Goal: Task Accomplishment & Management: Manage account settings

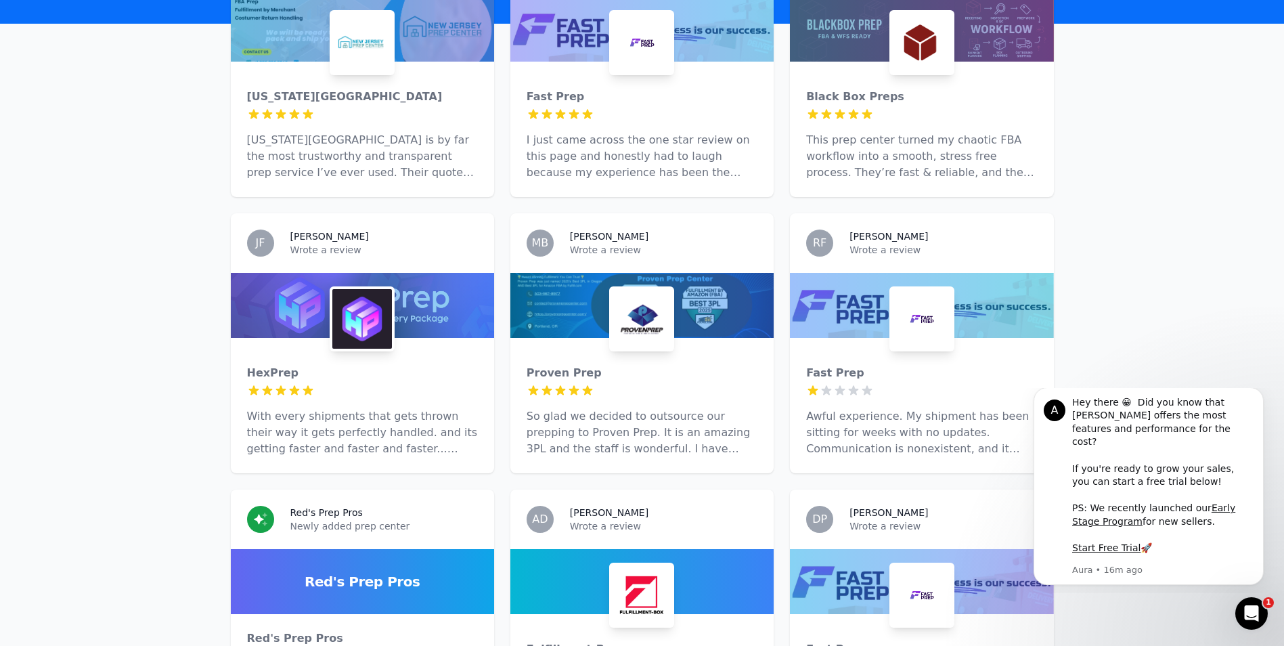
scroll to position [406, 0]
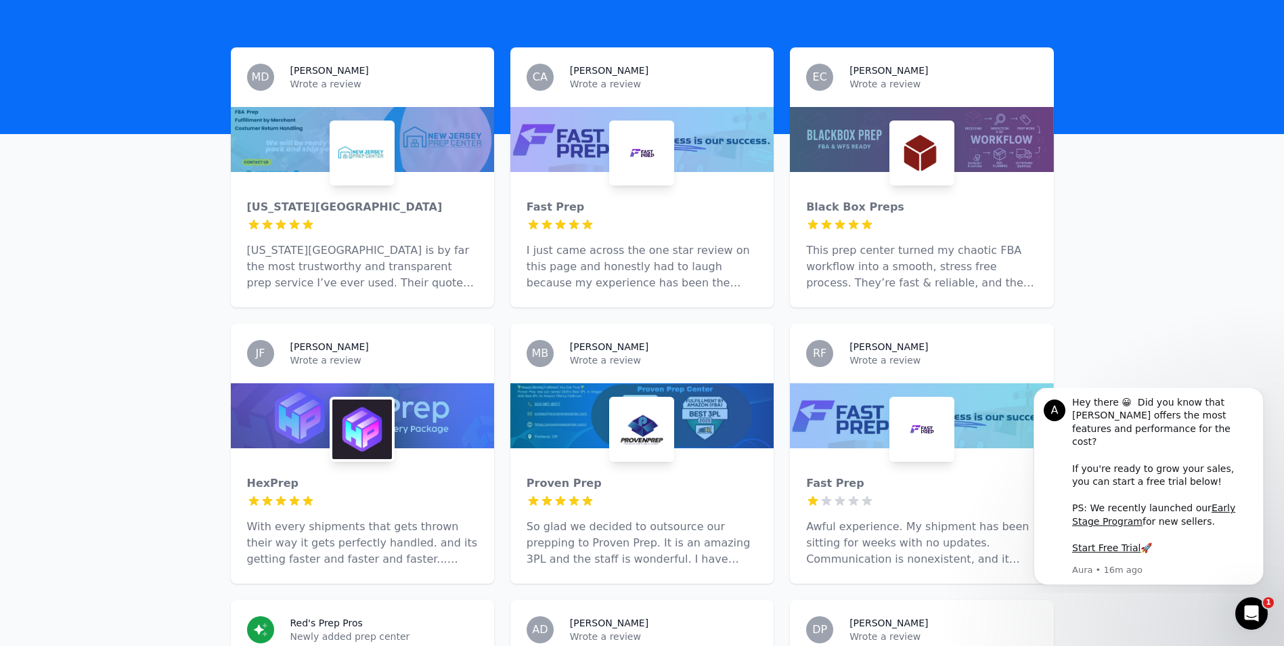
click at [572, 218] on icon at bounding box center [574, 225] width 14 height 14
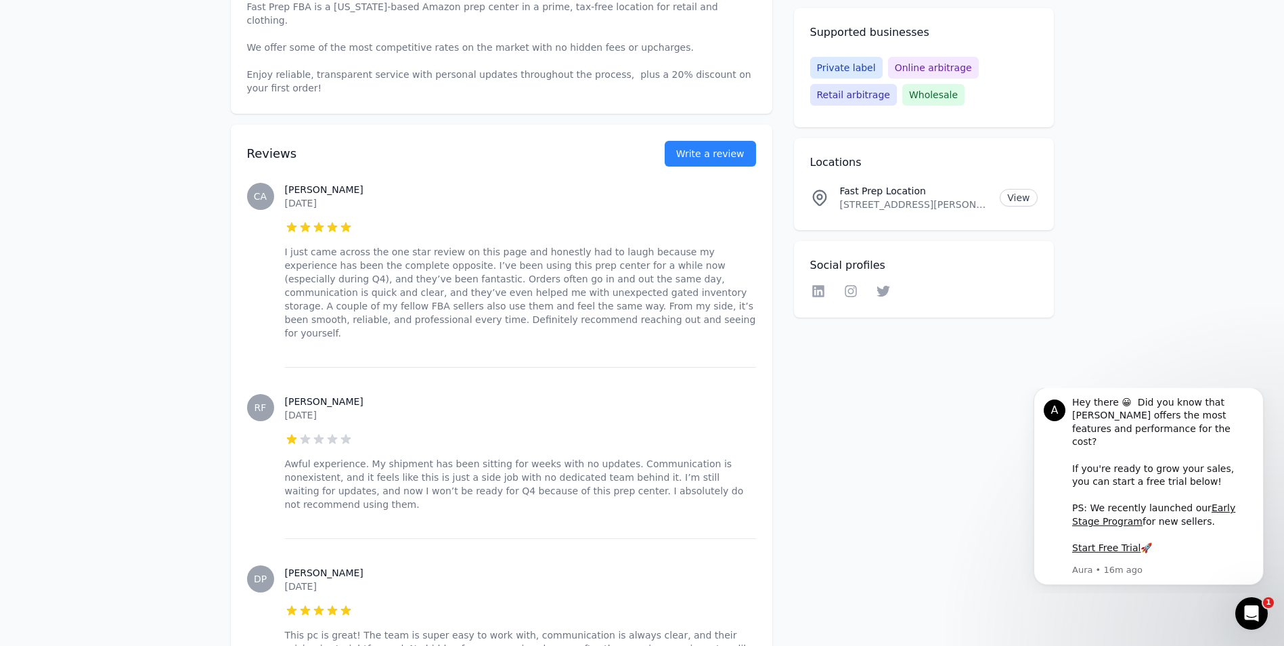
scroll to position [474, 0]
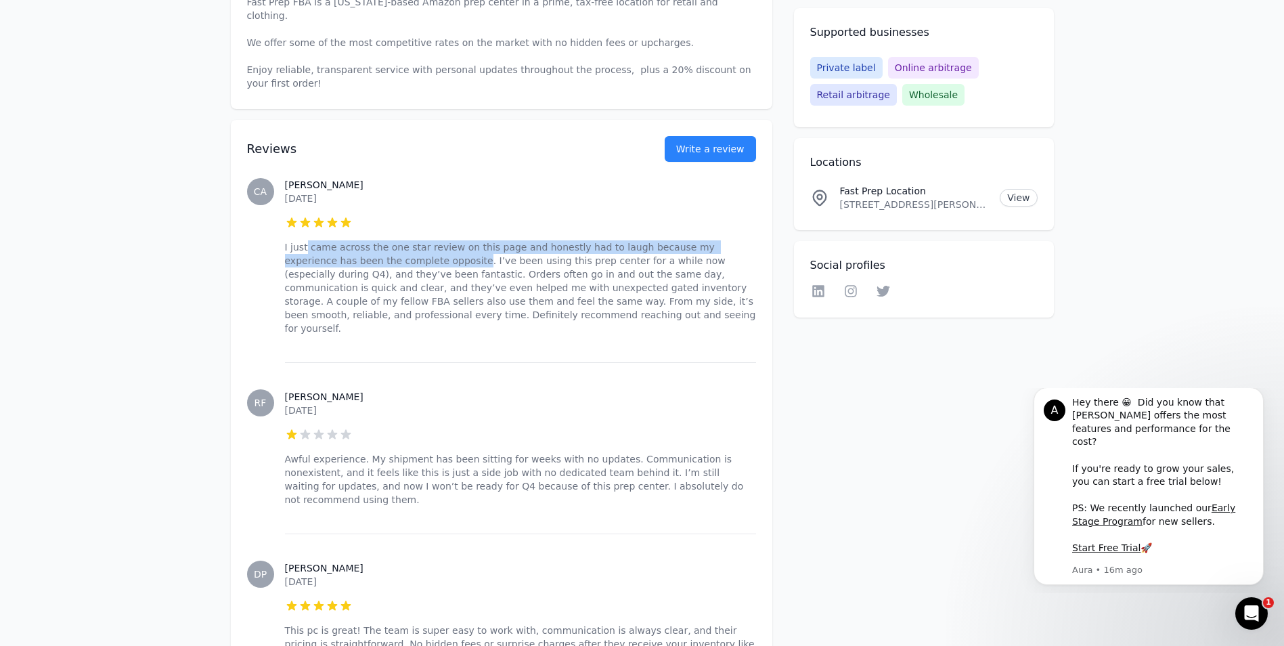
drag, startPoint x: 305, startPoint y: 219, endPoint x: 388, endPoint y: 225, distance: 83.5
click at [385, 240] on p "I just came across the one star review on this page and honestly had to laugh b…" at bounding box center [520, 287] width 471 height 95
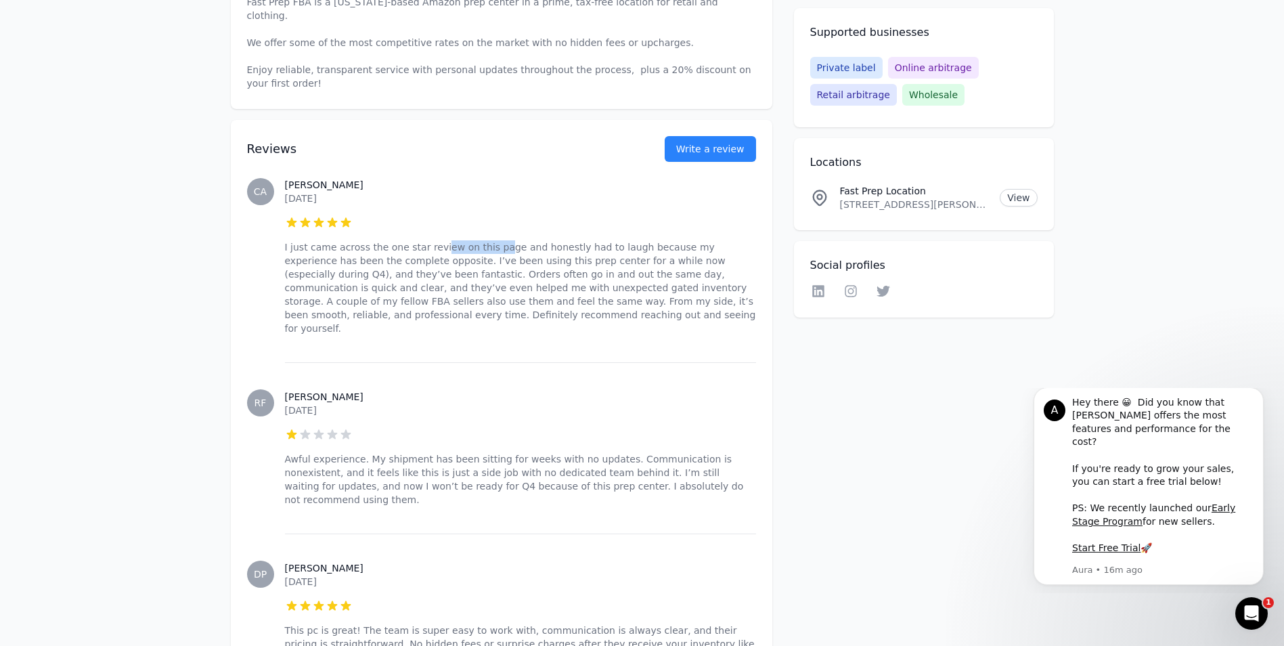
drag, startPoint x: 388, startPoint y: 225, endPoint x: 491, endPoint y: 221, distance: 103.6
click at [491, 240] on p "I just came across the one star review on this page and honestly had to laugh b…" at bounding box center [520, 287] width 471 height 95
drag, startPoint x: 491, startPoint y: 221, endPoint x: 544, endPoint y: 227, distance: 53.1
click at [544, 240] on p "I just came across the one star review on this page and honestly had to laugh b…" at bounding box center [520, 287] width 471 height 95
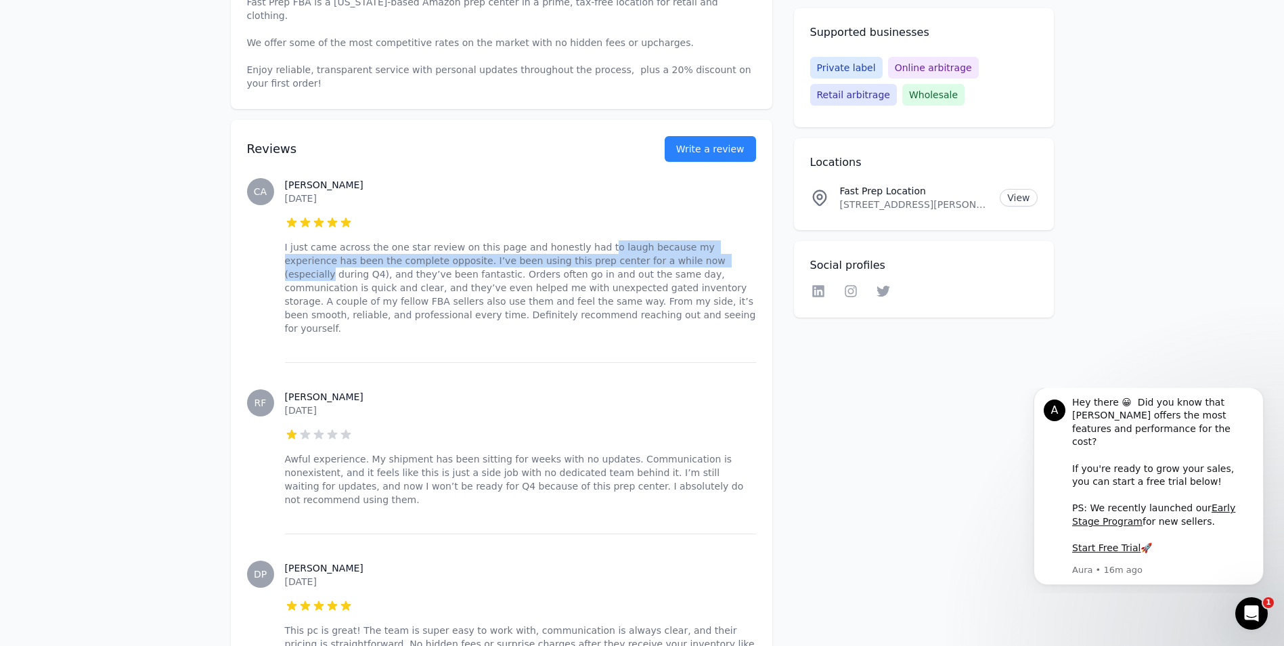
drag, startPoint x: 576, startPoint y: 219, endPoint x: 628, endPoint y: 230, distance: 53.4
click at [628, 240] on p "I just came across the one star review on this page and honestly had to laugh b…" at bounding box center [520, 287] width 471 height 95
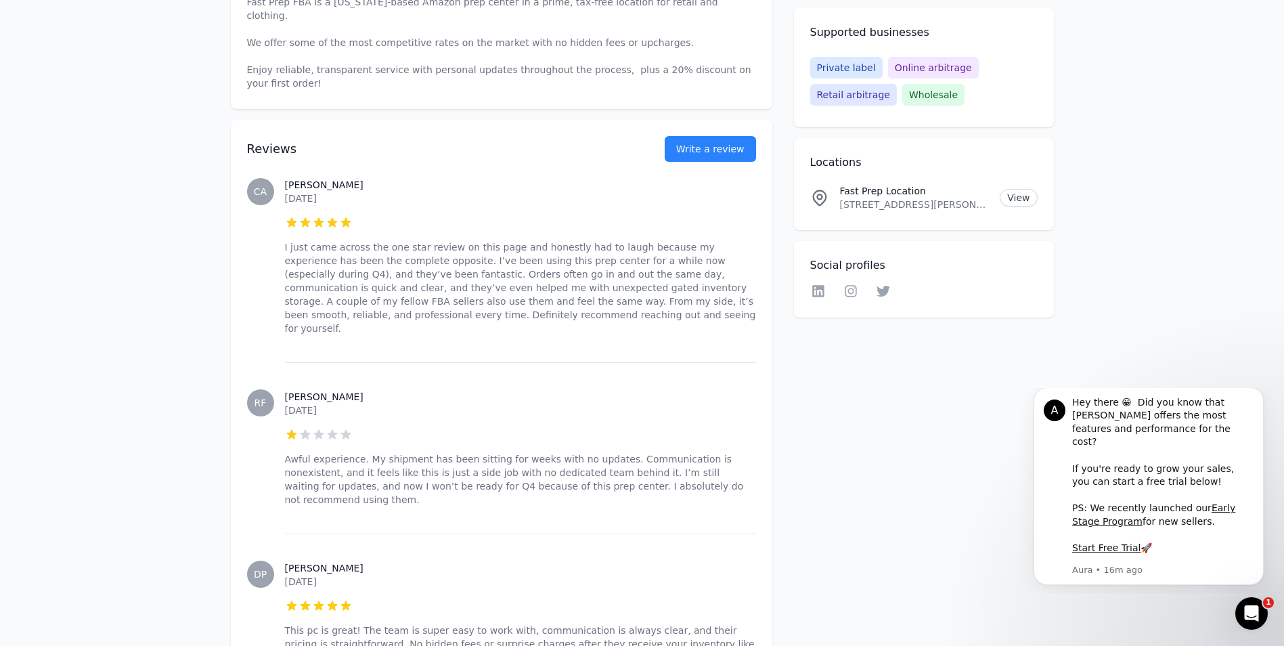
drag, startPoint x: 628, startPoint y: 230, endPoint x: 616, endPoint y: 253, distance: 26.0
click at [616, 253] on p "I just came across the one star review on this page and honestly had to laugh b…" at bounding box center [520, 287] width 471 height 95
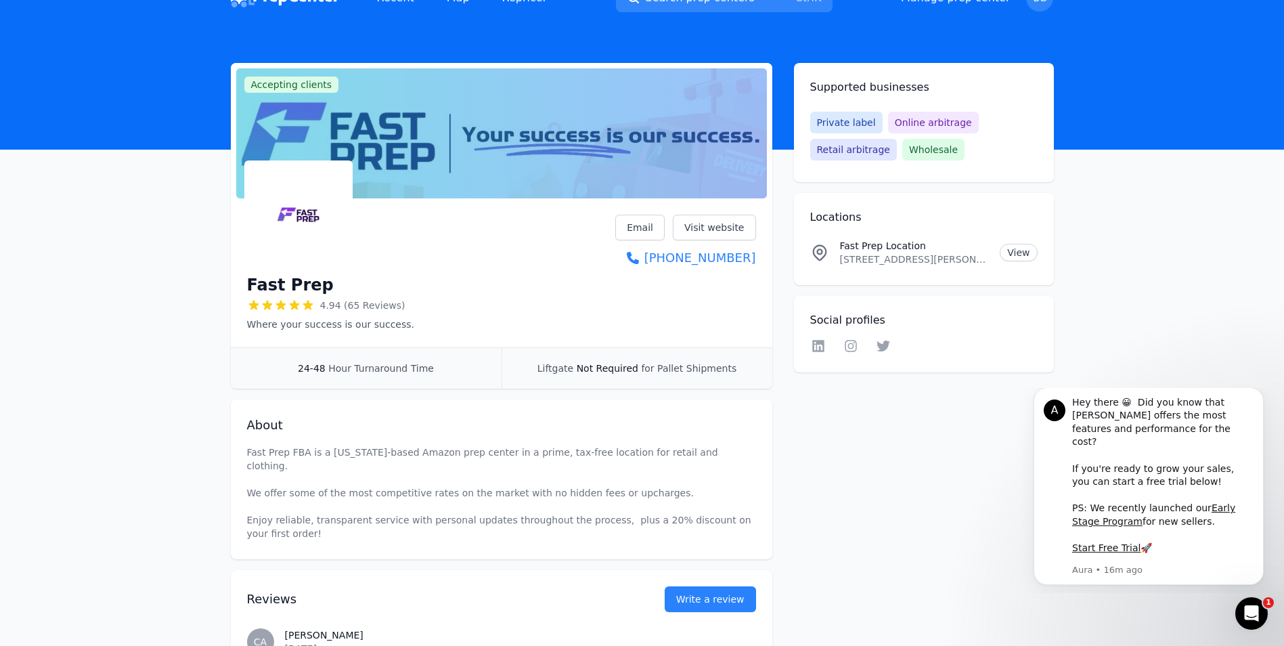
scroll to position [0, 0]
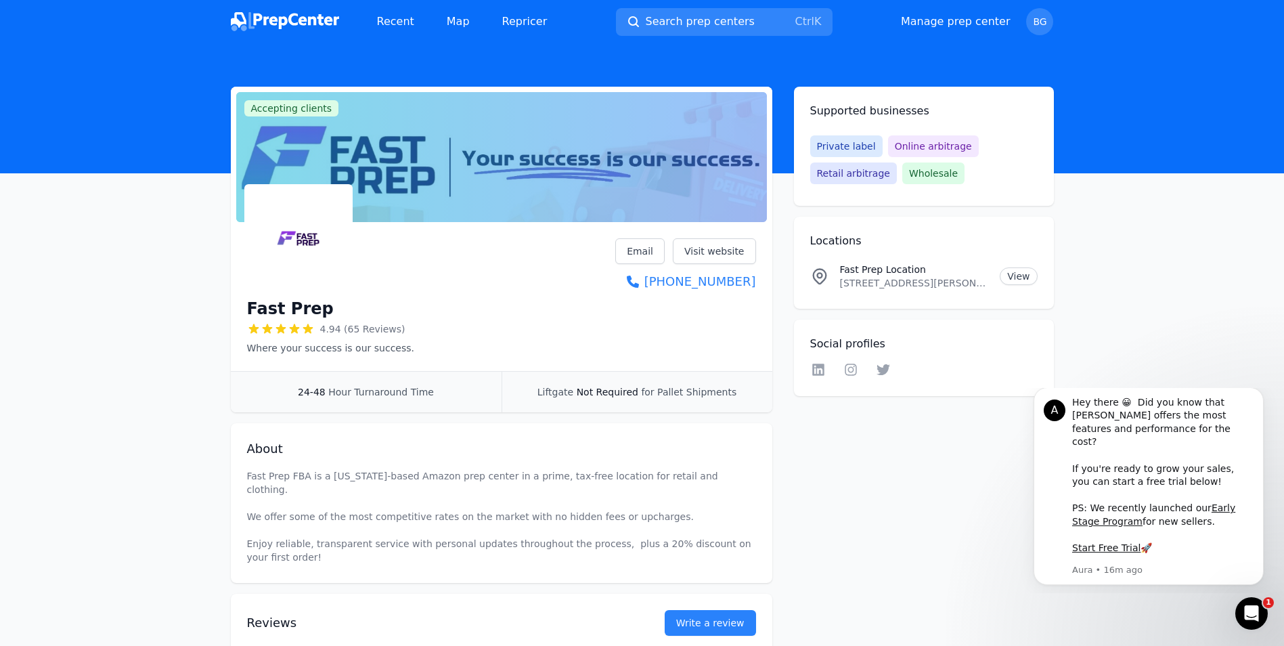
click at [564, 166] on div at bounding box center [501, 157] width 531 height 130
click at [944, 25] on link "Manage prep center" at bounding box center [956, 22] width 110 height 16
click at [980, 24] on link "Manage prep center" at bounding box center [956, 22] width 110 height 16
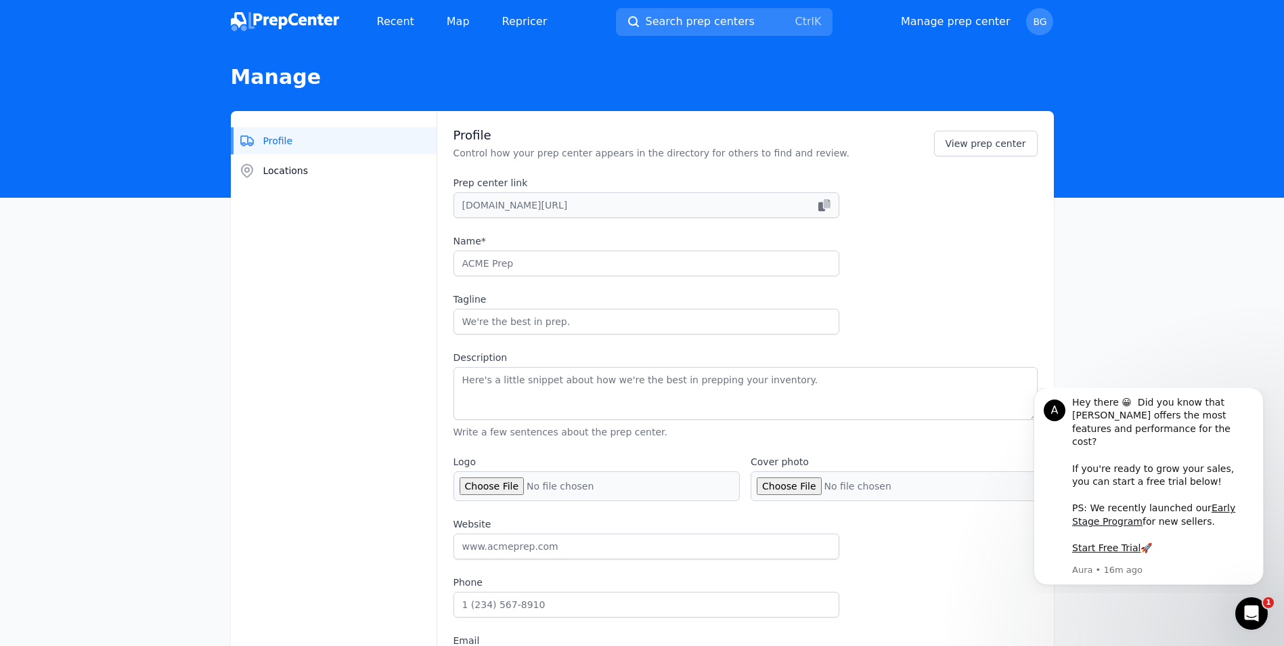
type input "[US_STATE][GEOGRAPHIC_DATA]"
type input "FBA [US_STATE][GEOGRAPHIC_DATA]. Step Into The Solution."
type input "[DOMAIN_NAME]"
type input "1 856 896 5845"
type input "[EMAIL_ADDRESS][DOMAIN_NAME]"
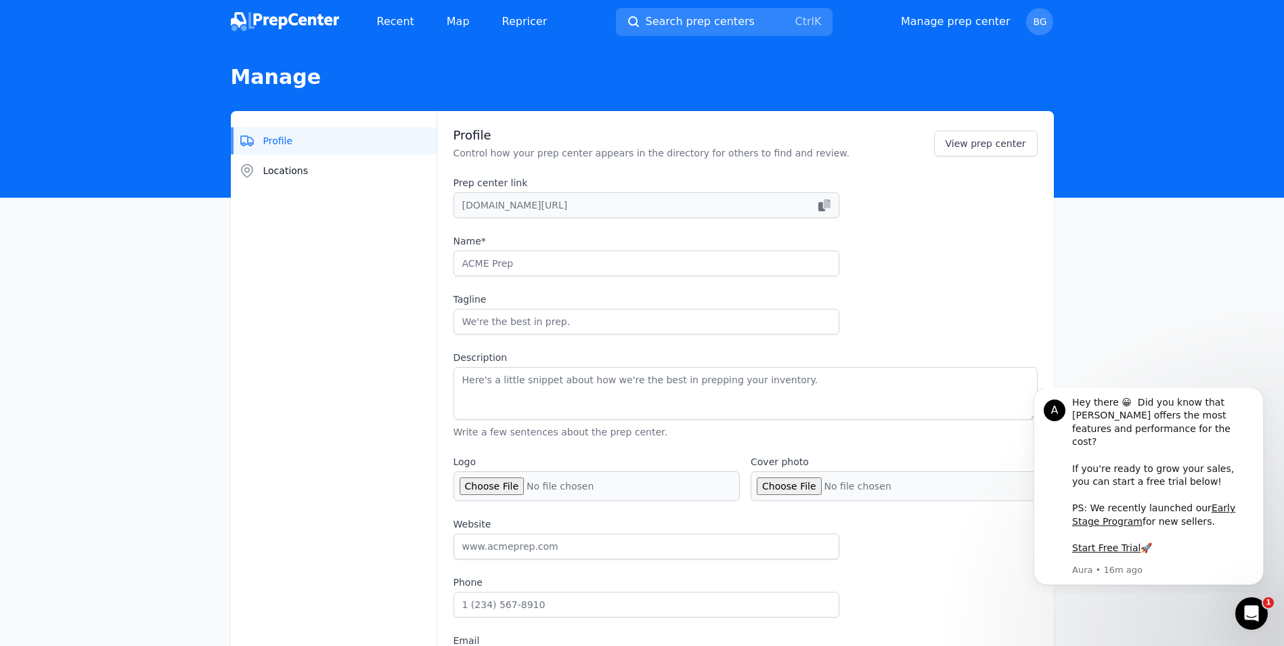
checkbox input "true"
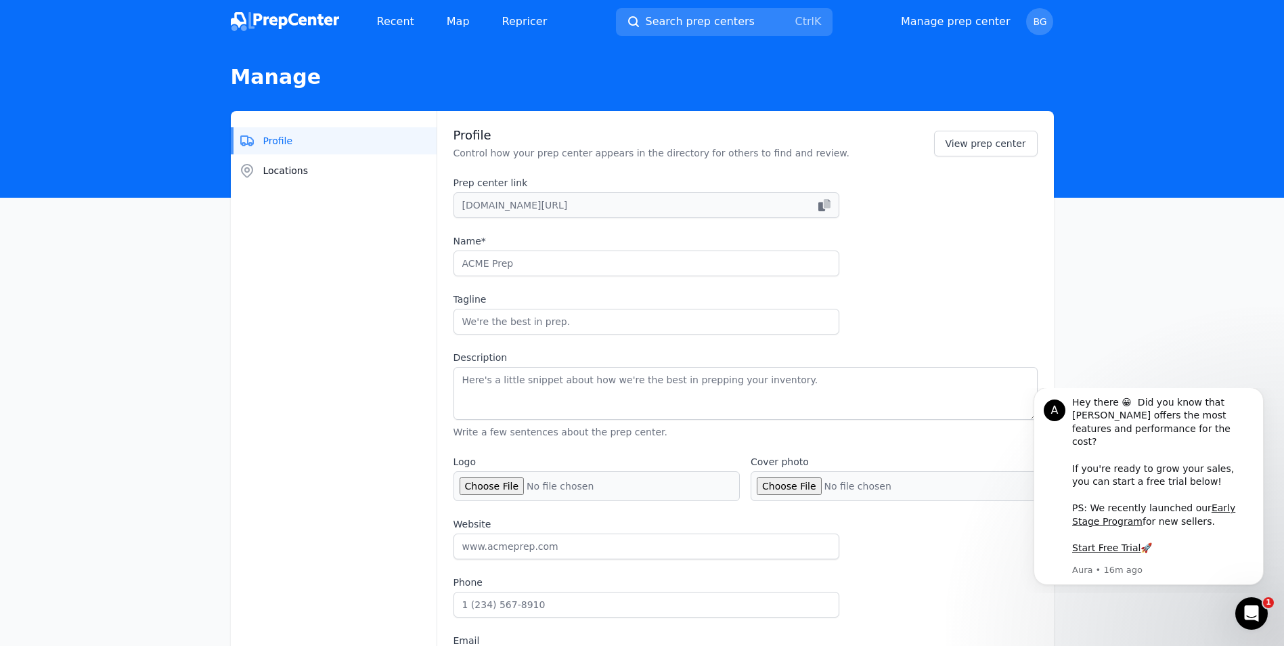
checkbox input "true"
select select "24to48"
type input "newjerseyprepcenter"
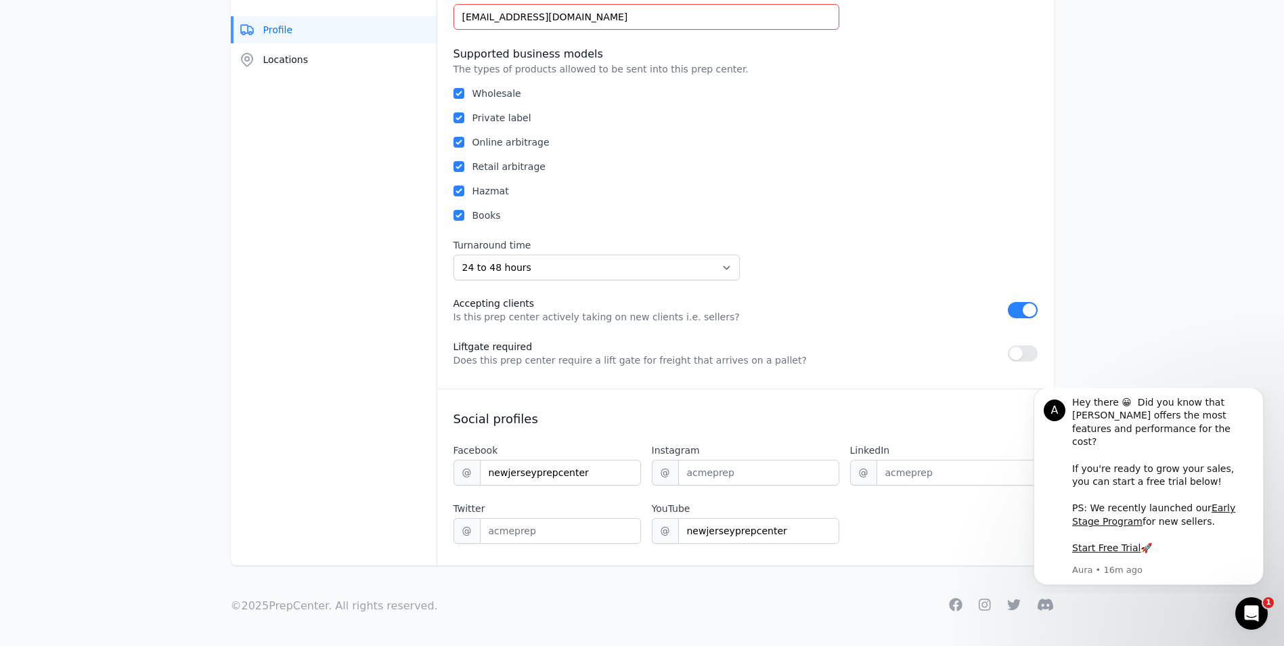
scroll to position [756, 0]
click at [588, 474] on input "newjerseyprepcenter" at bounding box center [560, 472] width 161 height 26
click at [726, 474] on input "Instagram" at bounding box center [758, 472] width 161 height 26
click at [591, 467] on input "newjerseyprepcenter" at bounding box center [560, 472] width 161 height 26
click at [462, 472] on span "@" at bounding box center [466, 472] width 26 height 26
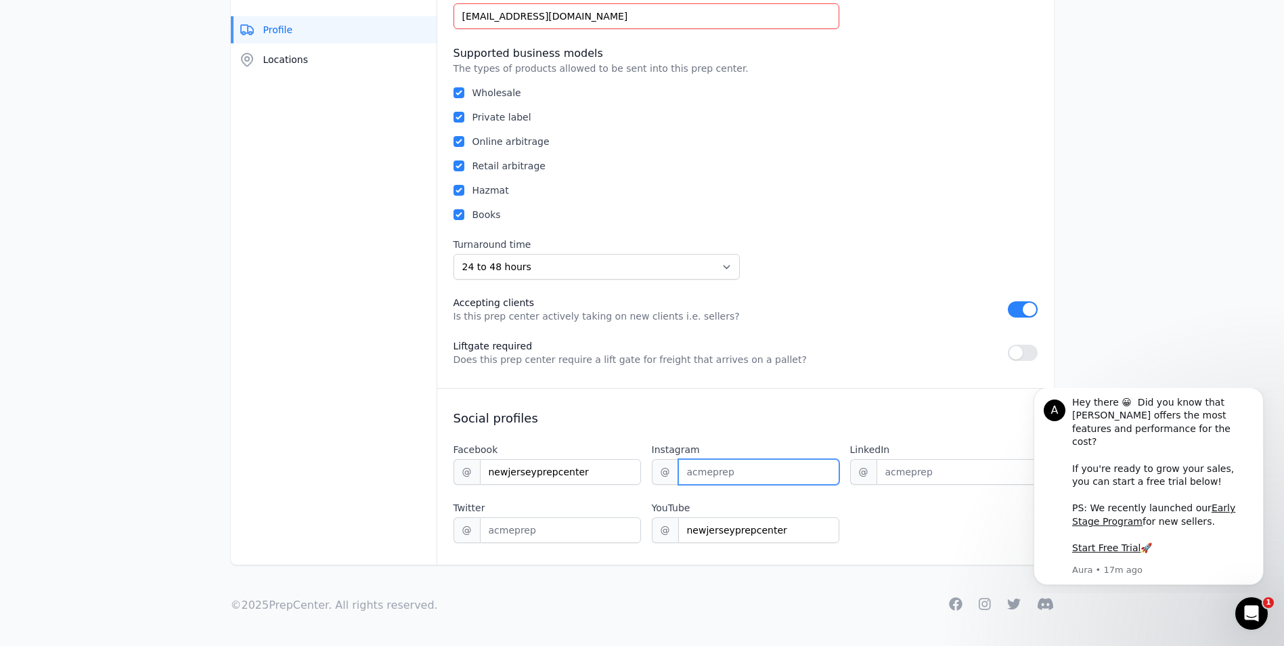
click at [735, 472] on input "Instagram" at bounding box center [758, 472] width 161 height 26
type input "njprepcenter"
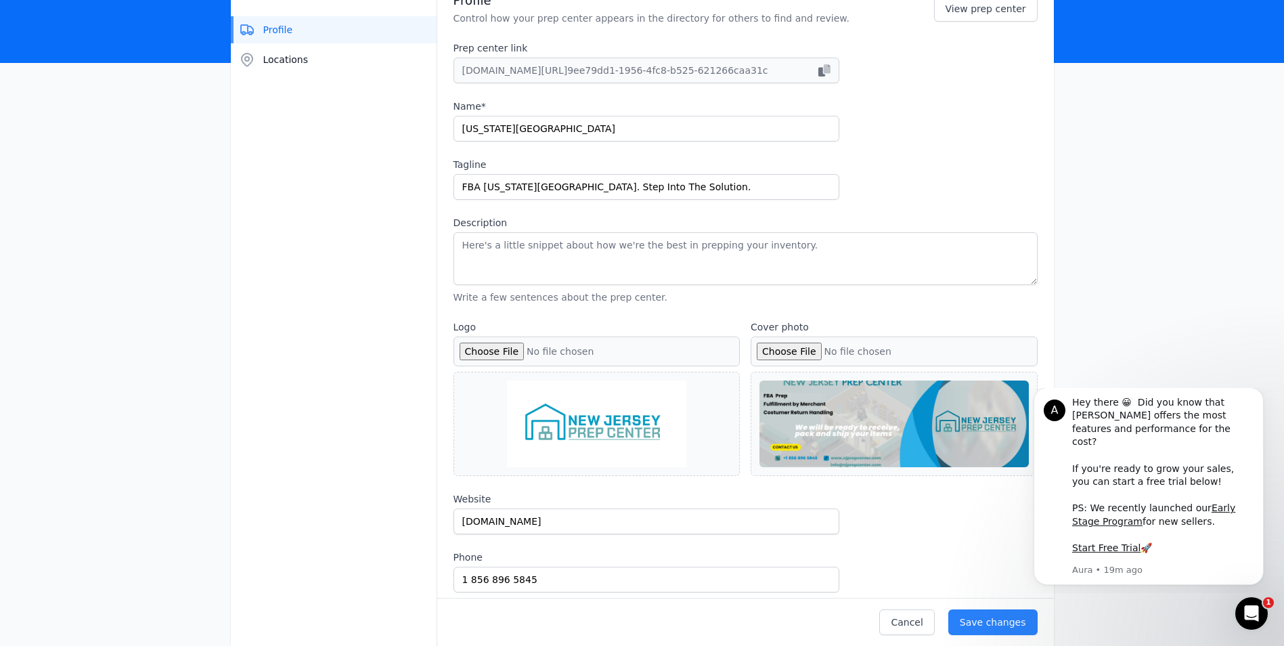
scroll to position [135, 0]
click at [803, 354] on input "Cover photo" at bounding box center [894, 351] width 287 height 30
type input "C:\fakepath\NJPC WEBSITE.png"
click at [899, 530] on div "Website [DOMAIN_NAME] Phone [PHONE_NUMBER] Email [EMAIL_ADDRESS][DOMAIN_NAME]" at bounding box center [745, 570] width 584 height 158
click at [855, 409] on div at bounding box center [893, 423] width 269 height 87
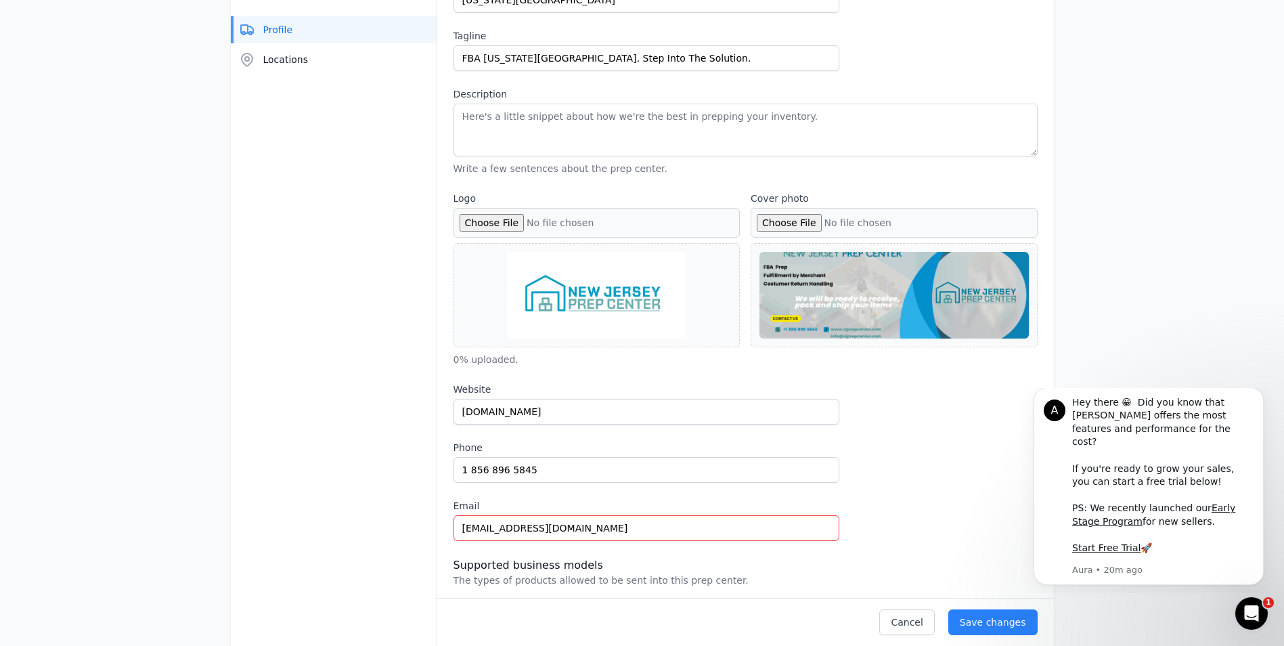
scroll to position [203, 0]
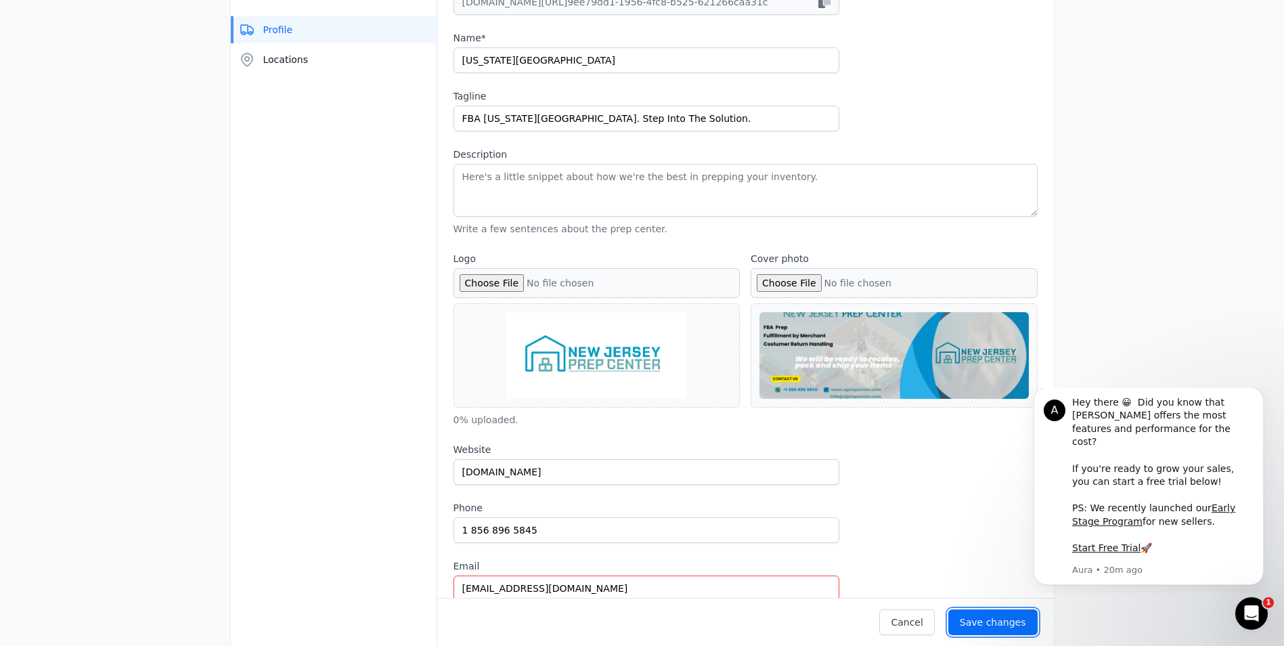
click at [973, 617] on div "Save changes" at bounding box center [993, 622] width 66 height 14
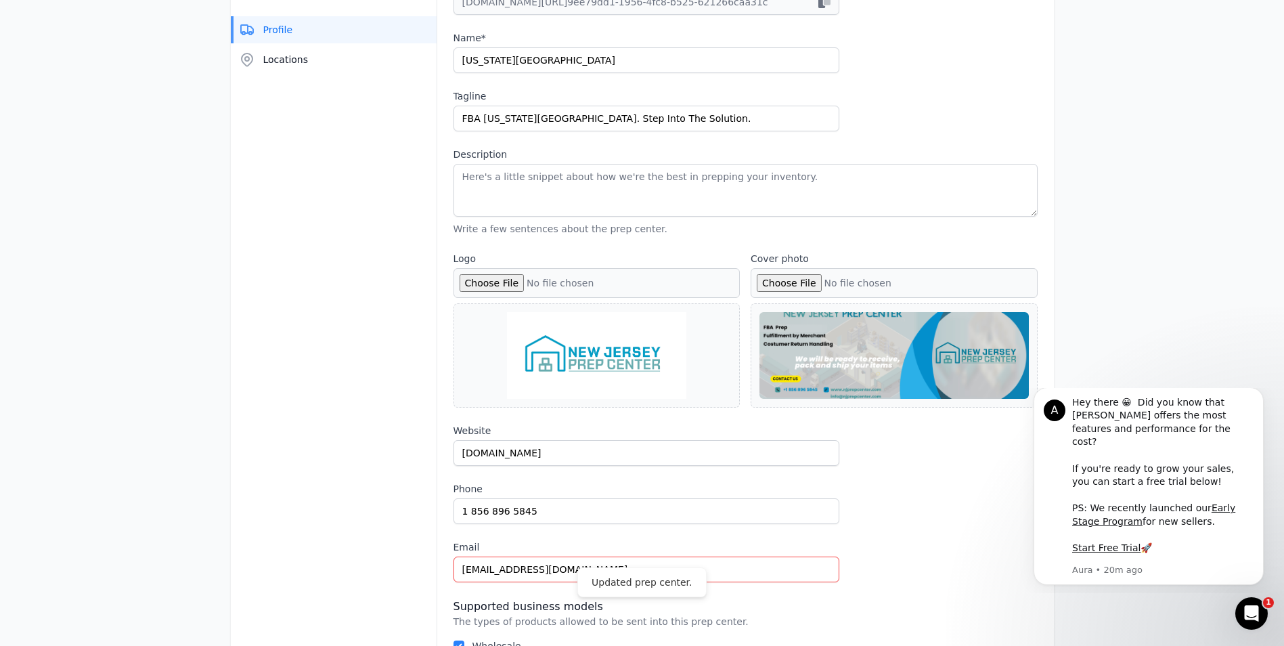
click at [858, 286] on input "Cover photo" at bounding box center [894, 283] width 287 height 30
click at [976, 478] on div "Website [DOMAIN_NAME] Phone [PHONE_NUMBER] Email [EMAIL_ADDRESS][DOMAIN_NAME]" at bounding box center [745, 503] width 584 height 158
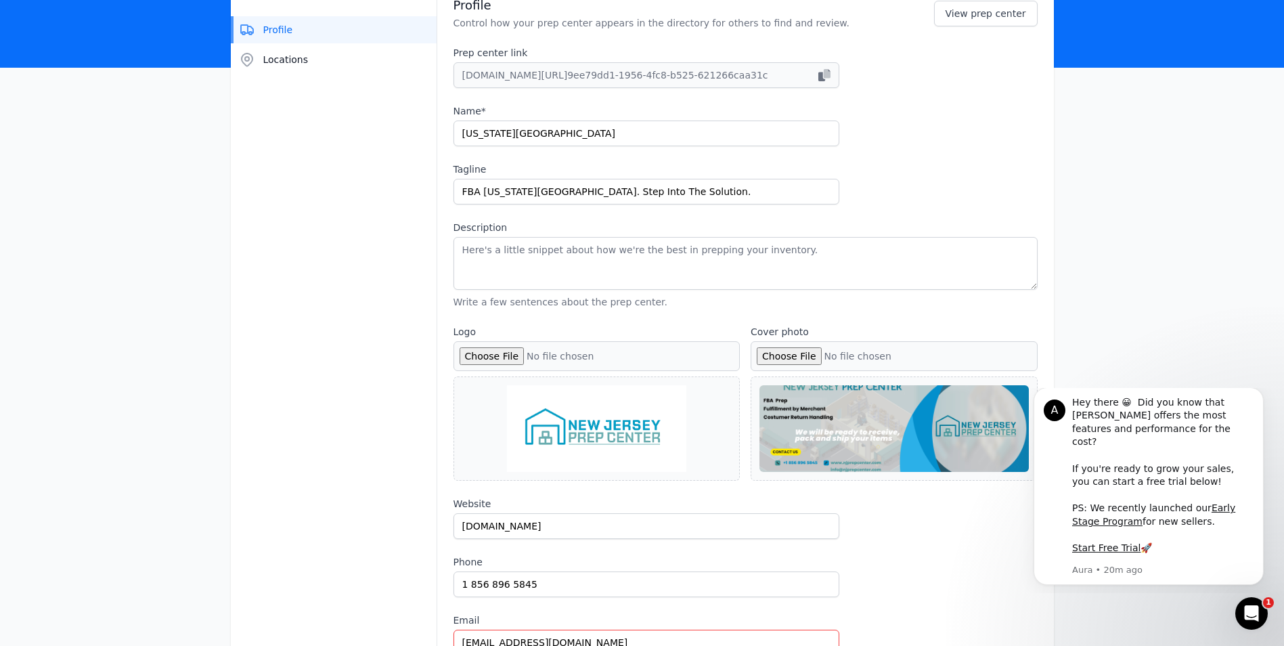
scroll to position [12, 0]
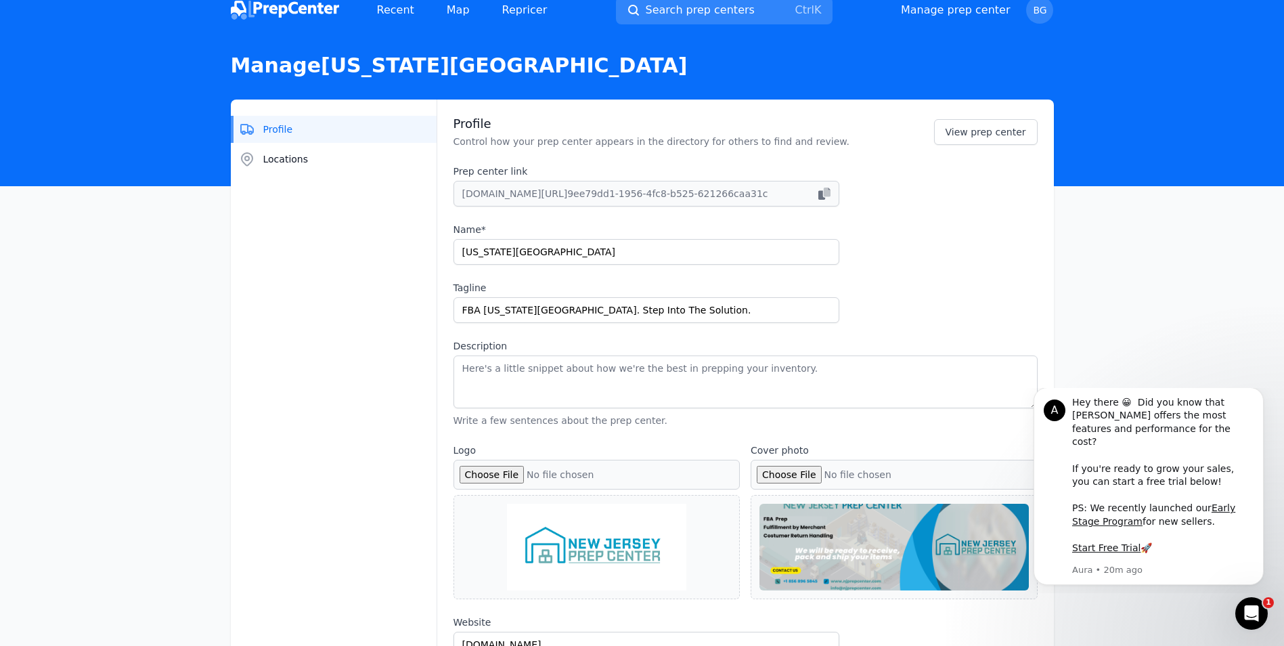
click at [294, 8] on img at bounding box center [285, 10] width 108 height 19
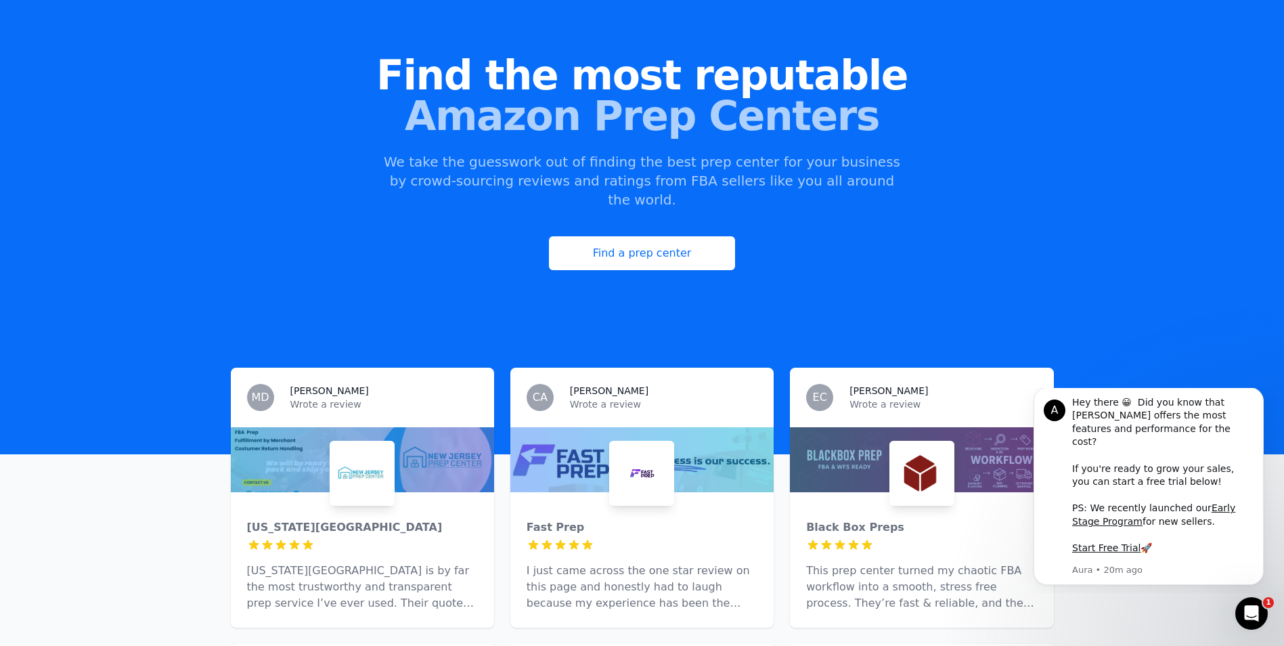
scroll to position [135, 0]
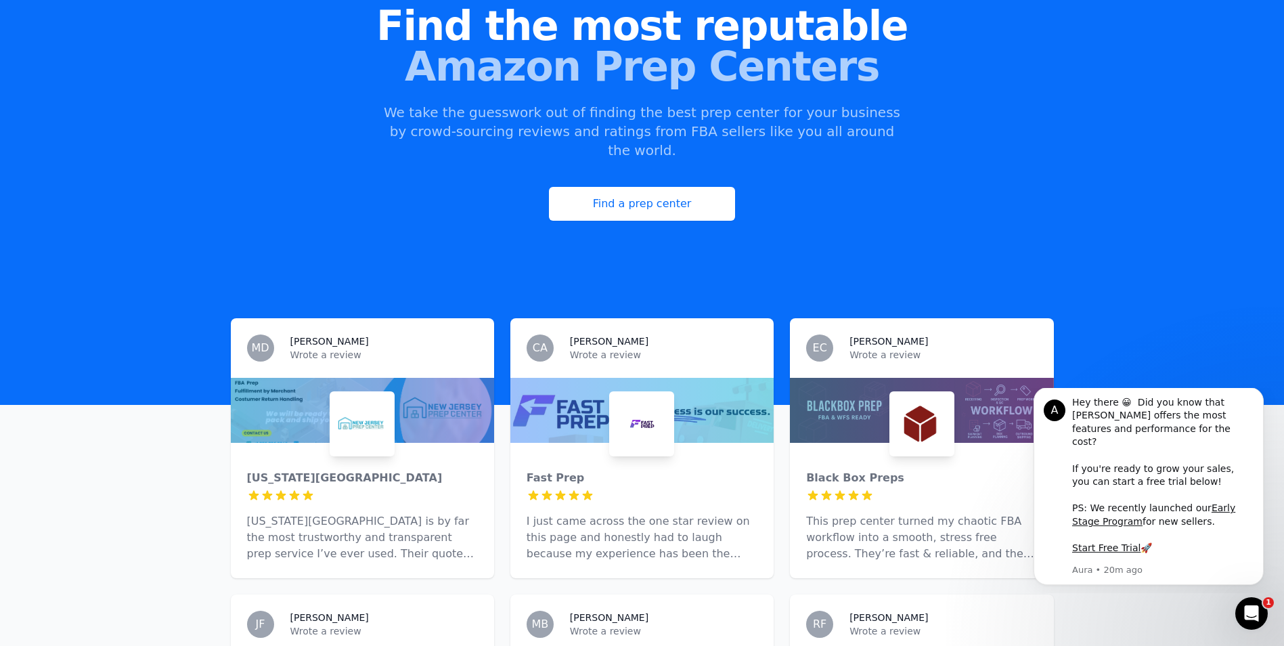
click at [309, 378] on div at bounding box center [362, 410] width 263 height 65
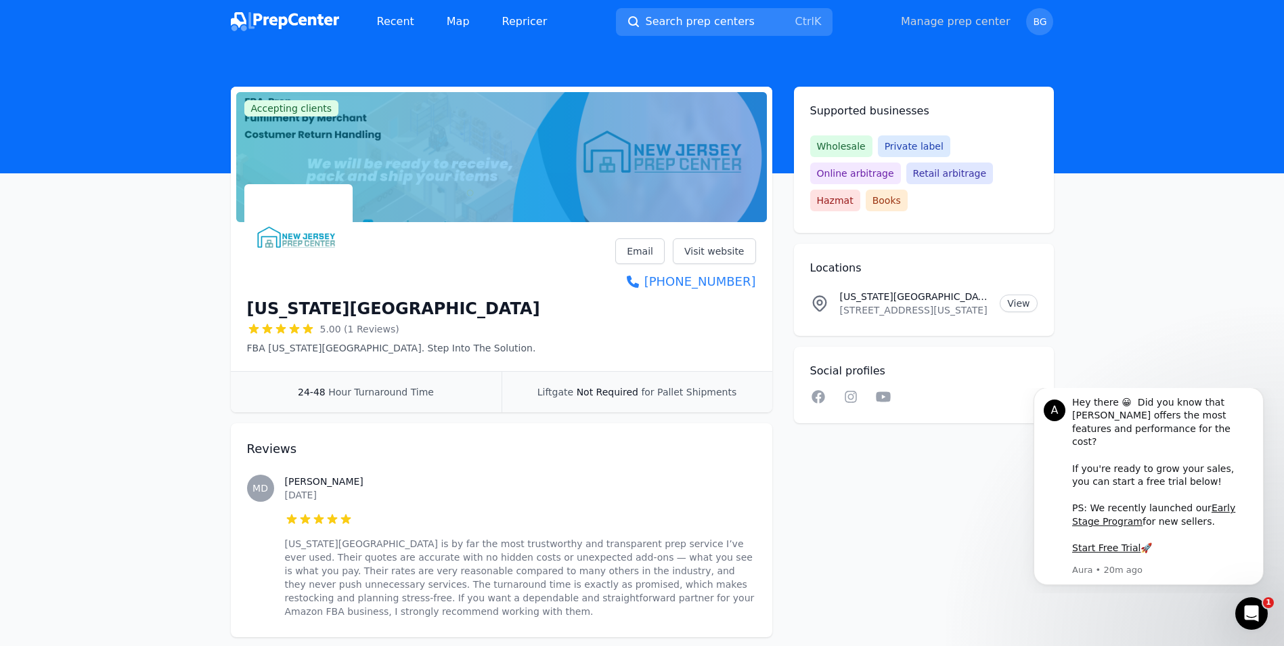
click at [960, 25] on link "Manage prep center" at bounding box center [956, 22] width 110 height 16
select select "24to48"
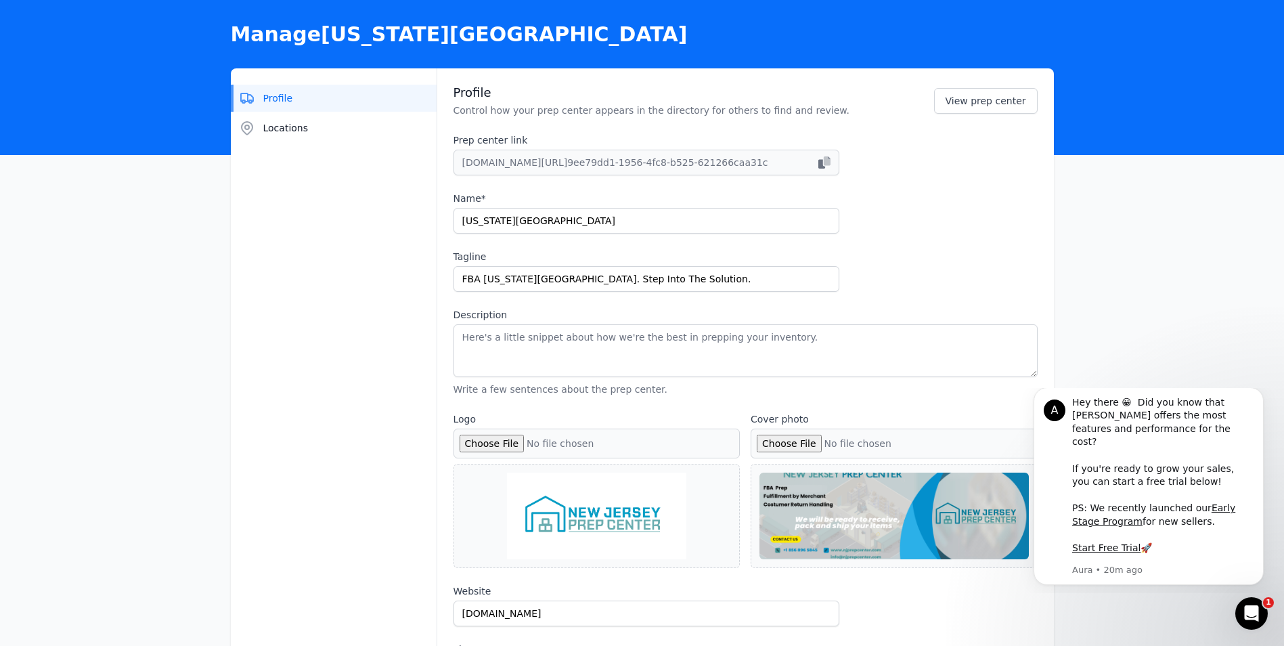
scroll to position [271, 0]
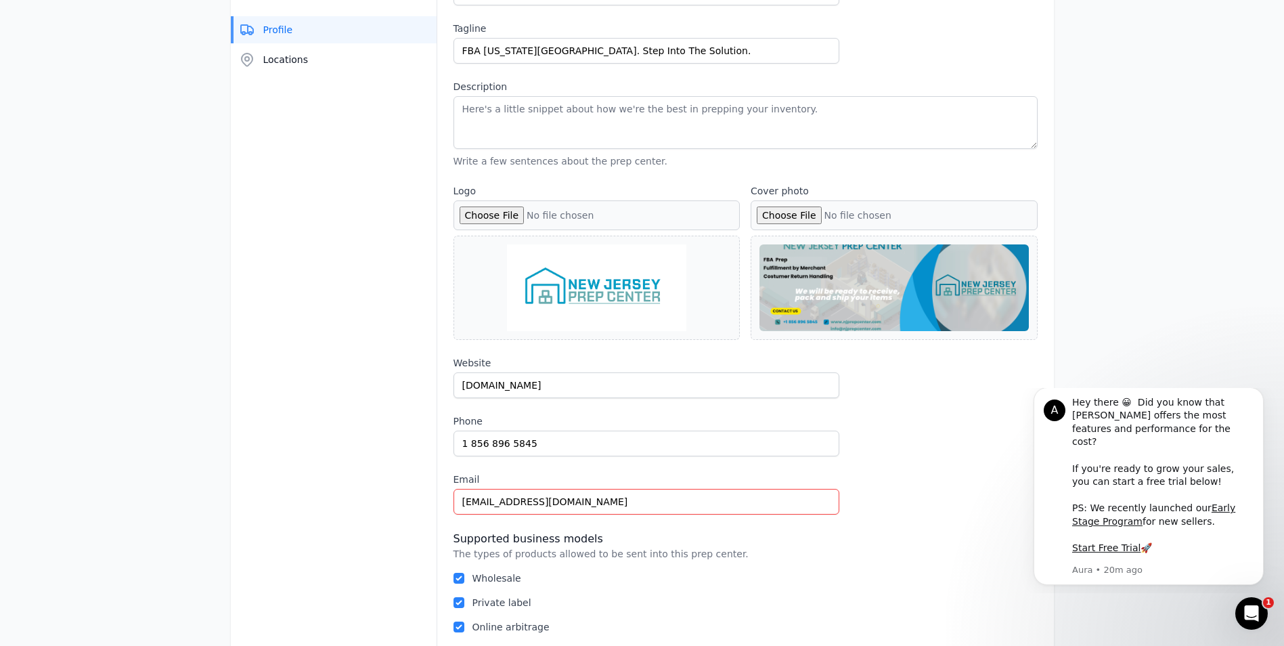
click at [903, 301] on div at bounding box center [893, 287] width 269 height 87
click at [903, 294] on div at bounding box center [893, 287] width 269 height 87
click at [852, 223] on input "Cover photo" at bounding box center [894, 215] width 287 height 30
type input "C:\fakepath\NJPC WEBSITE.png"
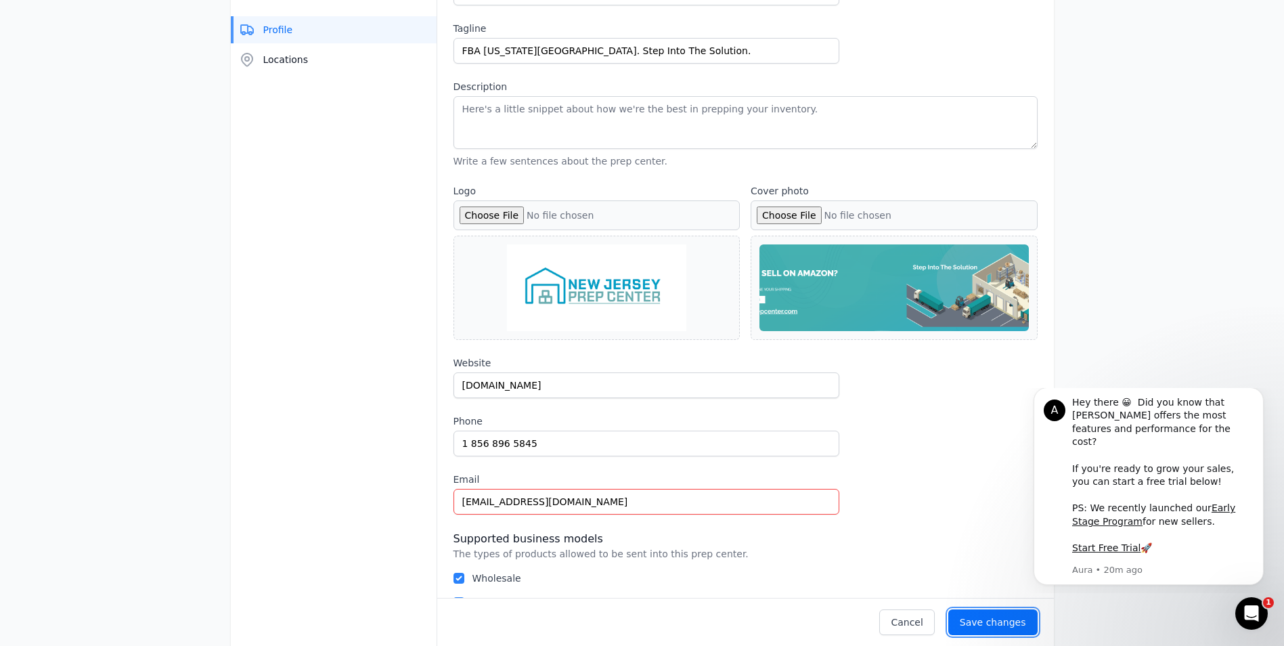
click at [1016, 629] on button "Save changes" at bounding box center [992, 622] width 89 height 26
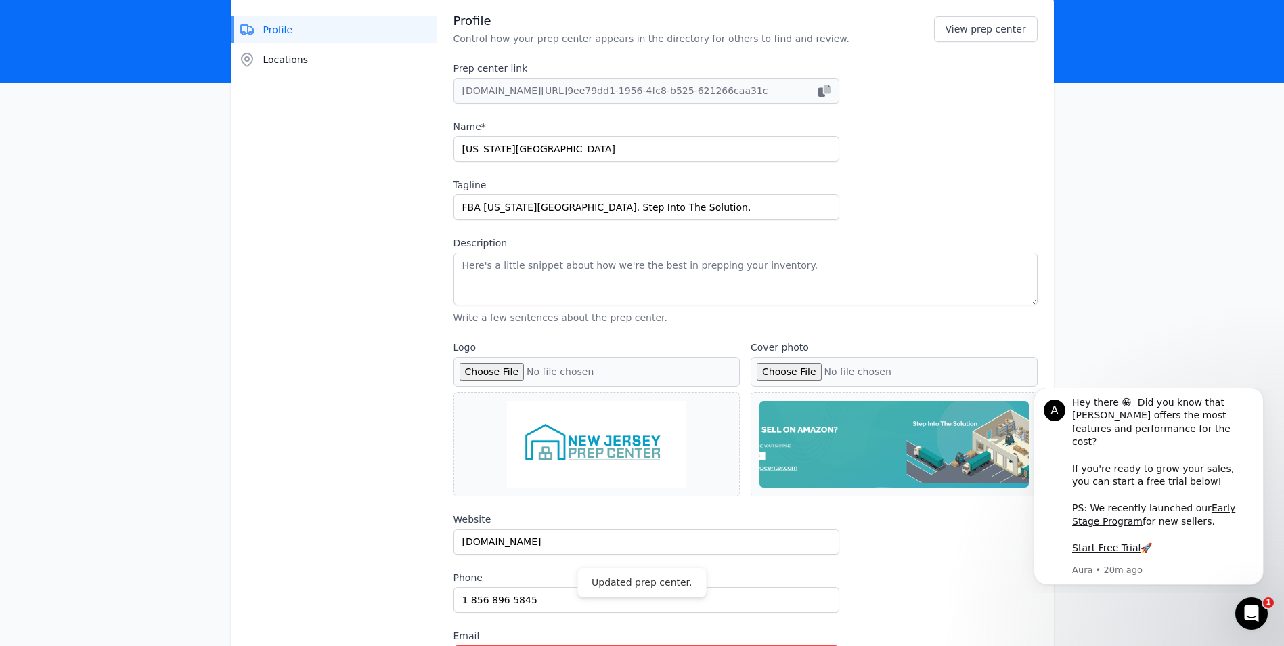
scroll to position [0, 0]
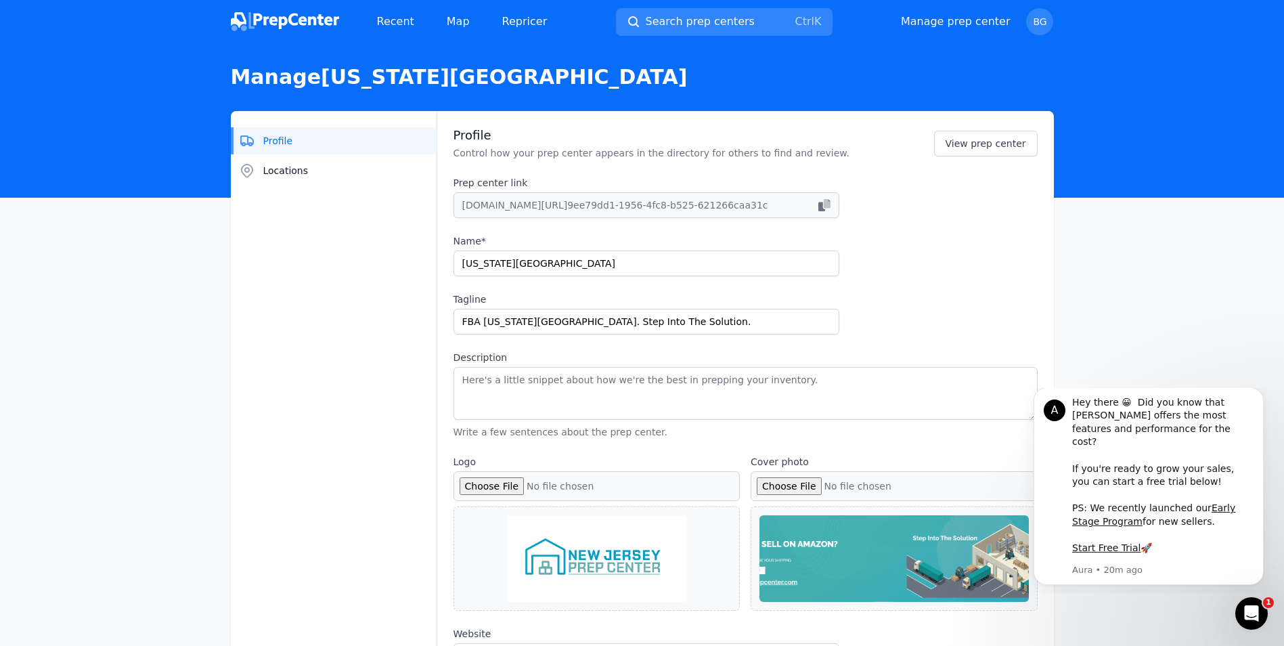
click at [460, 76] on h1 "Manage [US_STATE][GEOGRAPHIC_DATA]" at bounding box center [642, 77] width 823 height 24
click at [400, 73] on h1 "Manage [US_STATE][GEOGRAPHIC_DATA]" at bounding box center [642, 77] width 823 height 24
click at [323, 19] on img at bounding box center [285, 21] width 108 height 19
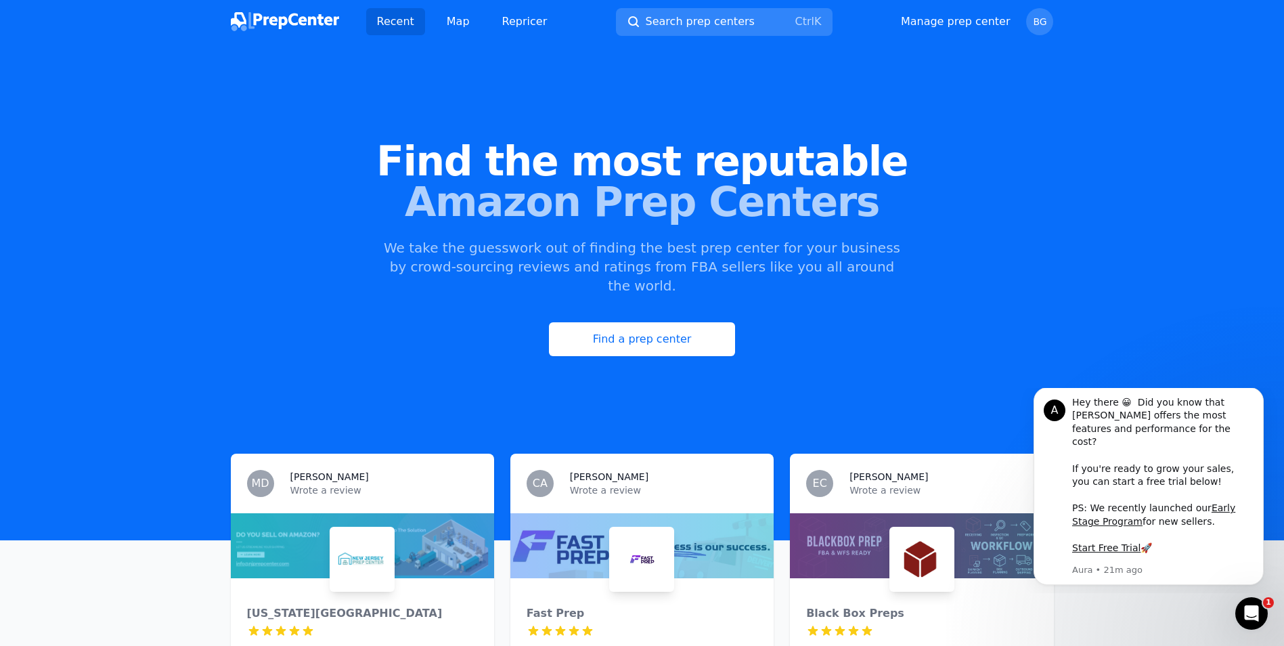
click at [315, 516] on div at bounding box center [362, 545] width 263 height 65
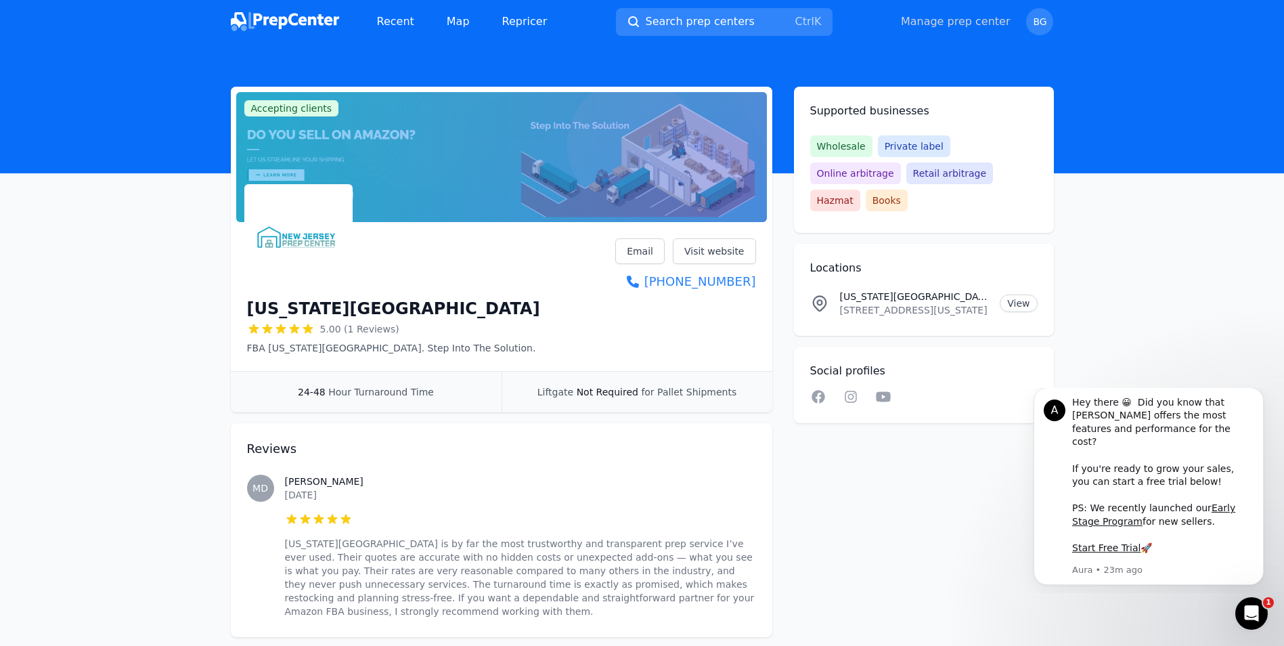
click at [999, 23] on link "Manage prep center" at bounding box center [956, 22] width 110 height 16
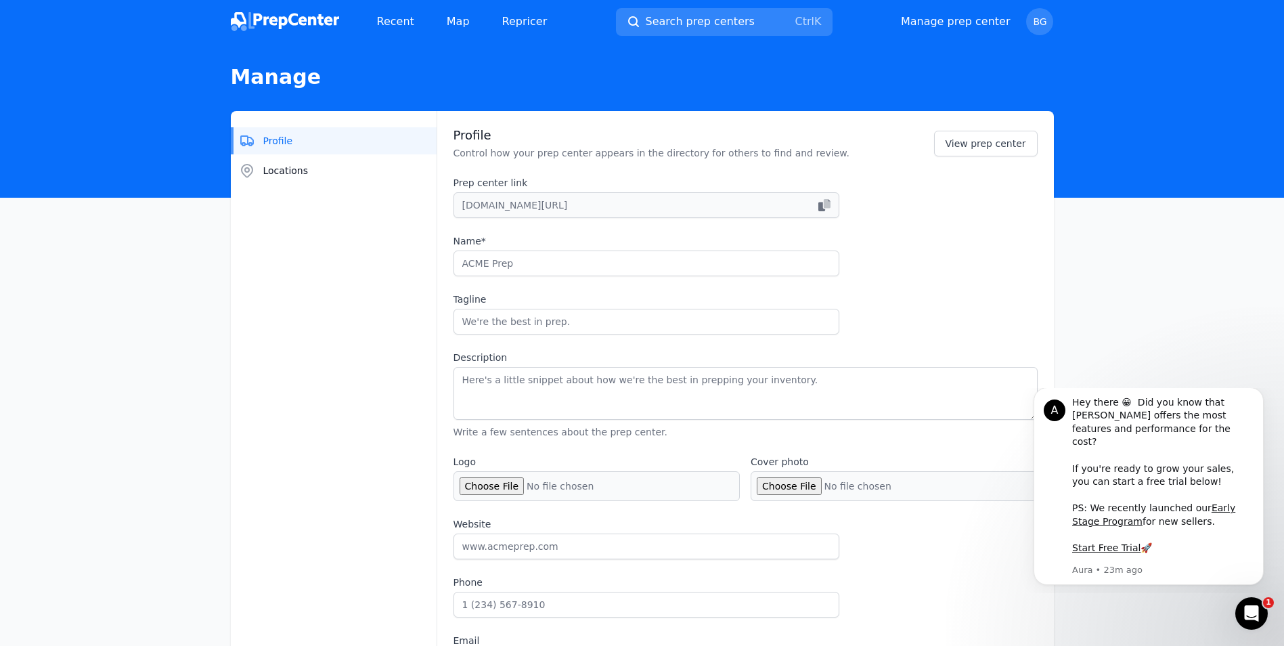
type input "[US_STATE][GEOGRAPHIC_DATA]"
type input "FBA [US_STATE][GEOGRAPHIC_DATA]. Step Into The Solution."
type input "[DOMAIN_NAME]"
type input "1 856 896 5845"
type input "[EMAIL_ADDRESS][DOMAIN_NAME]"
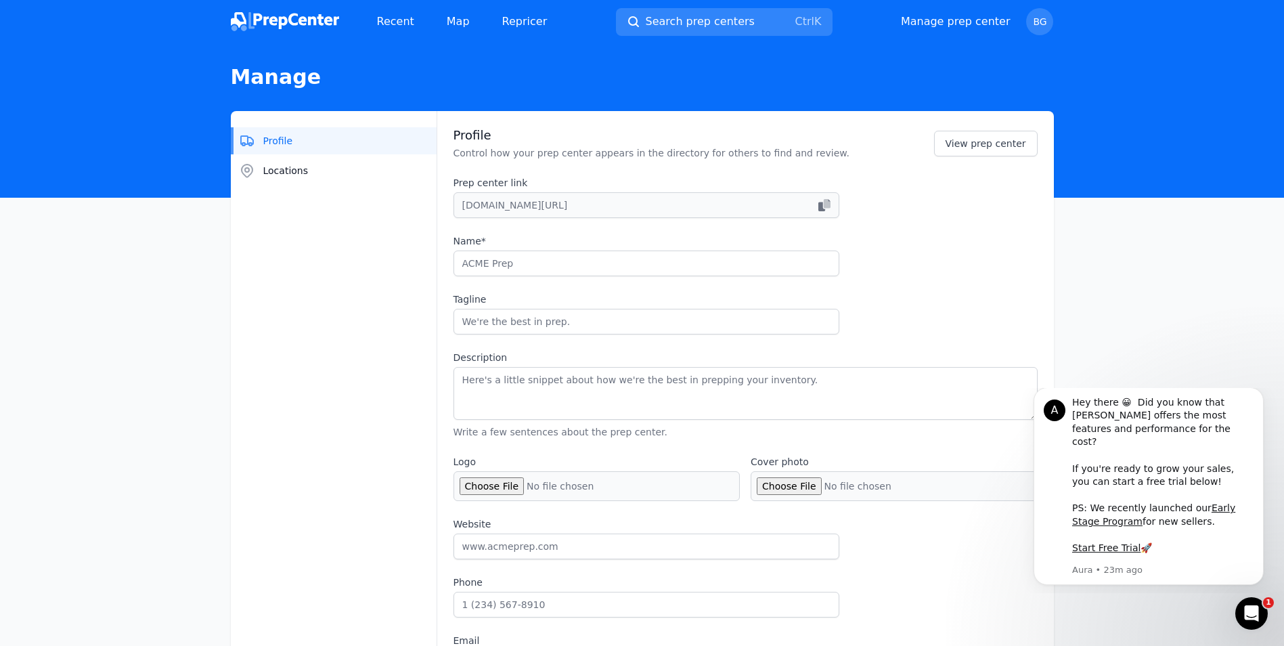
checkbox input "true"
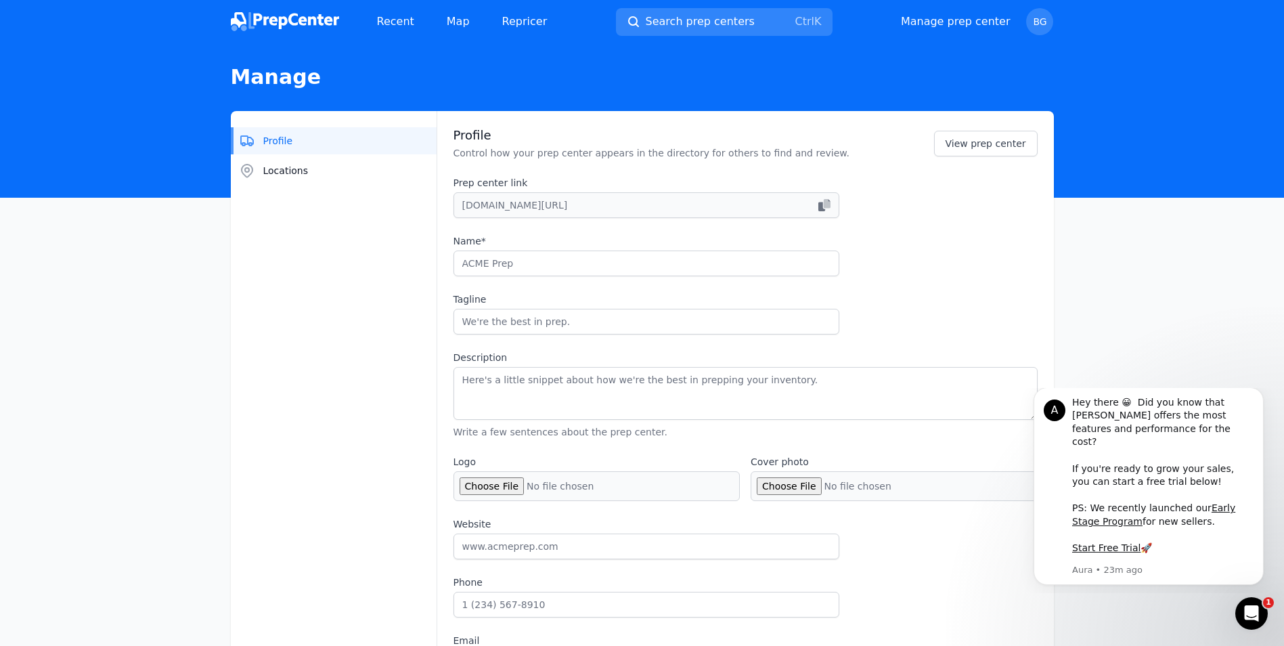
checkbox input "true"
select select "24to48"
type input "newjerseyprepcenter"
type input "njprepcenter"
type input "newjerseyprepcenter"
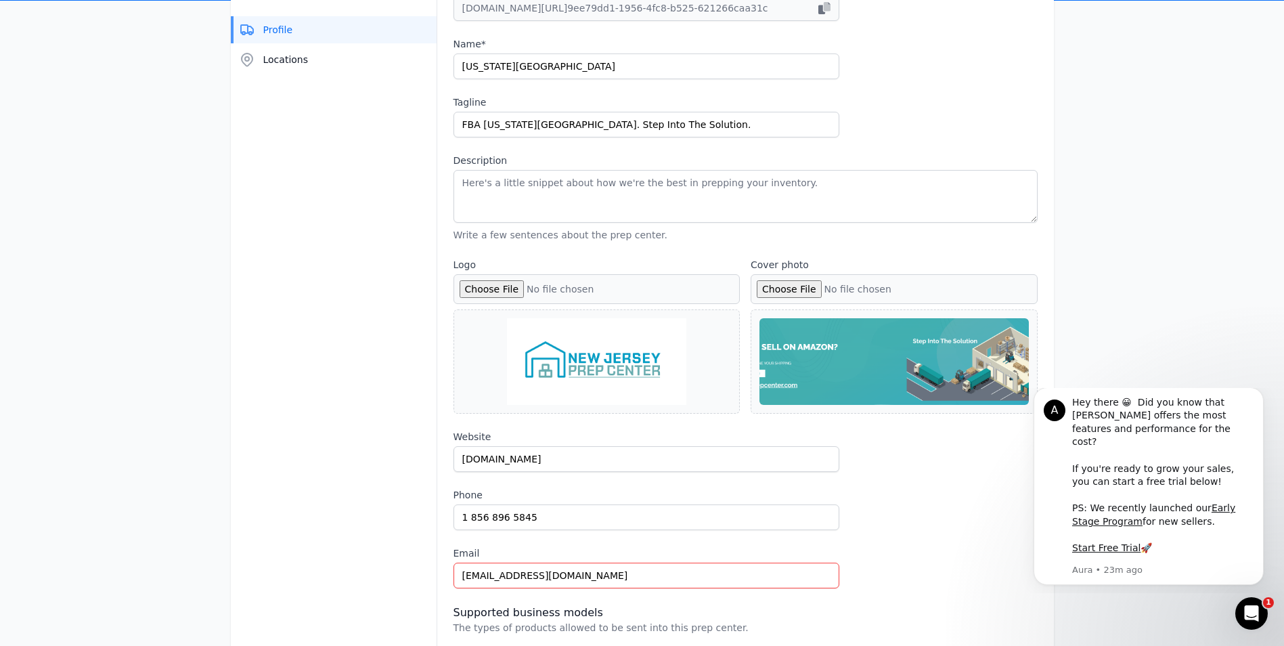
scroll to position [203, 0]
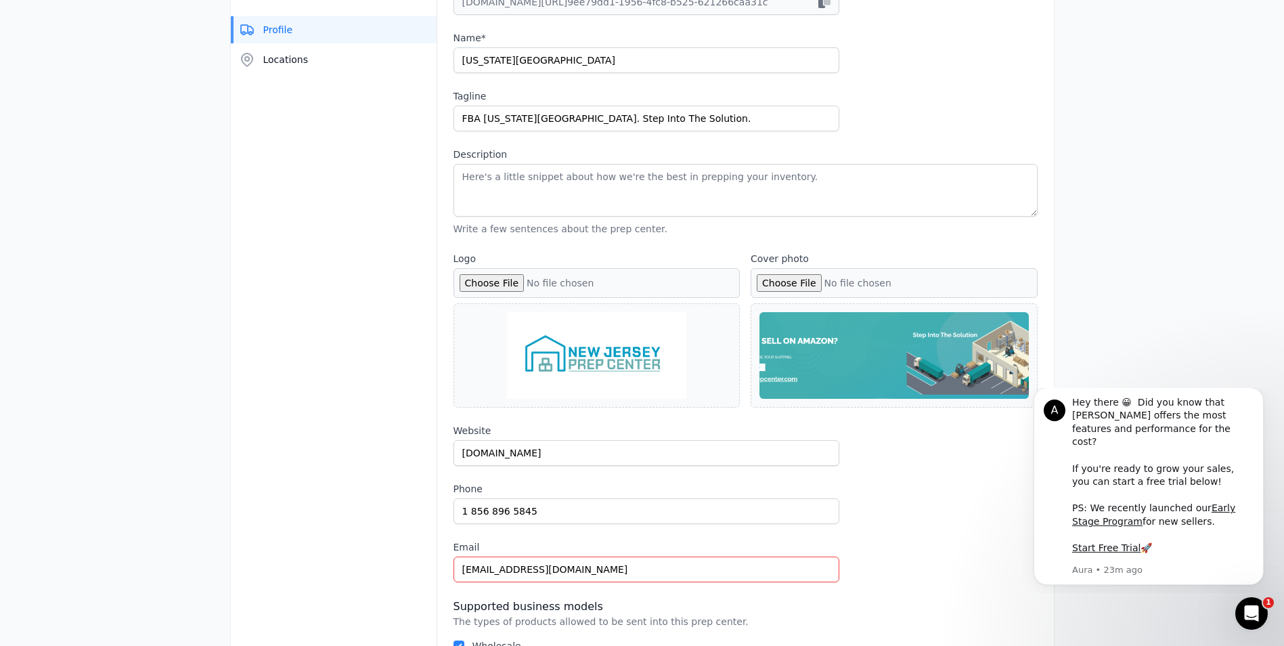
click at [786, 281] on input "Cover photo" at bounding box center [894, 283] width 287 height 30
type input "C:\fakepath\NJPC WEBSITE2.png"
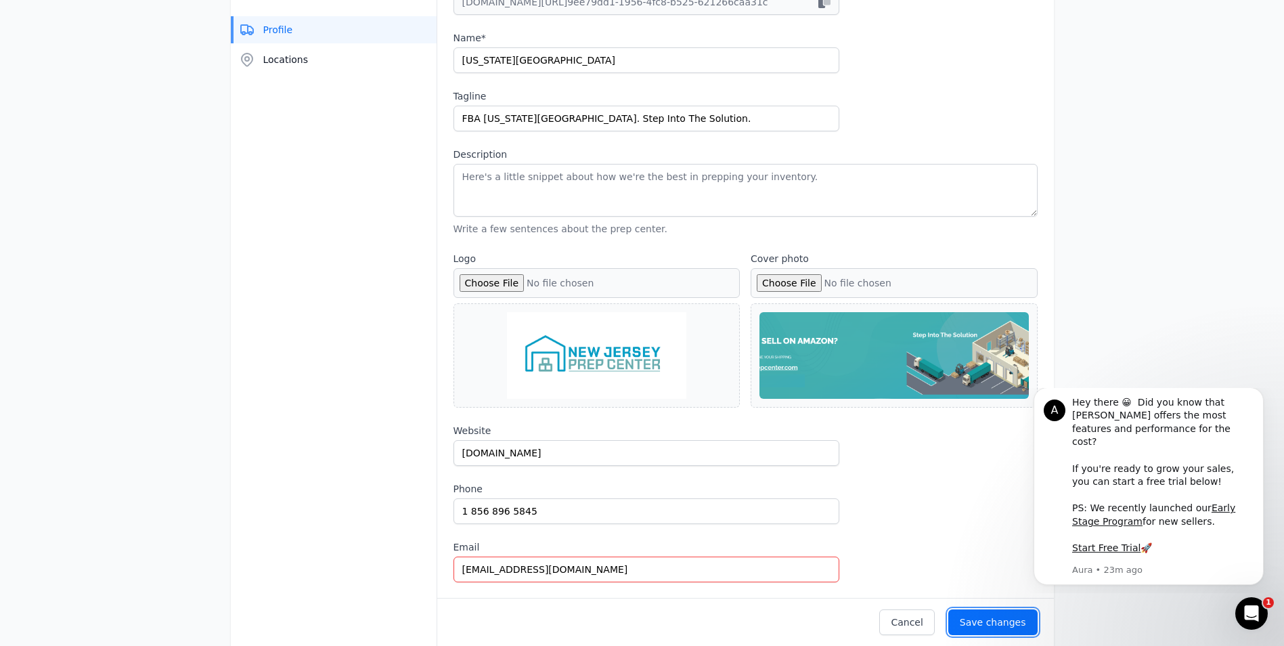
click at [1000, 619] on div "Save changes" at bounding box center [993, 622] width 66 height 14
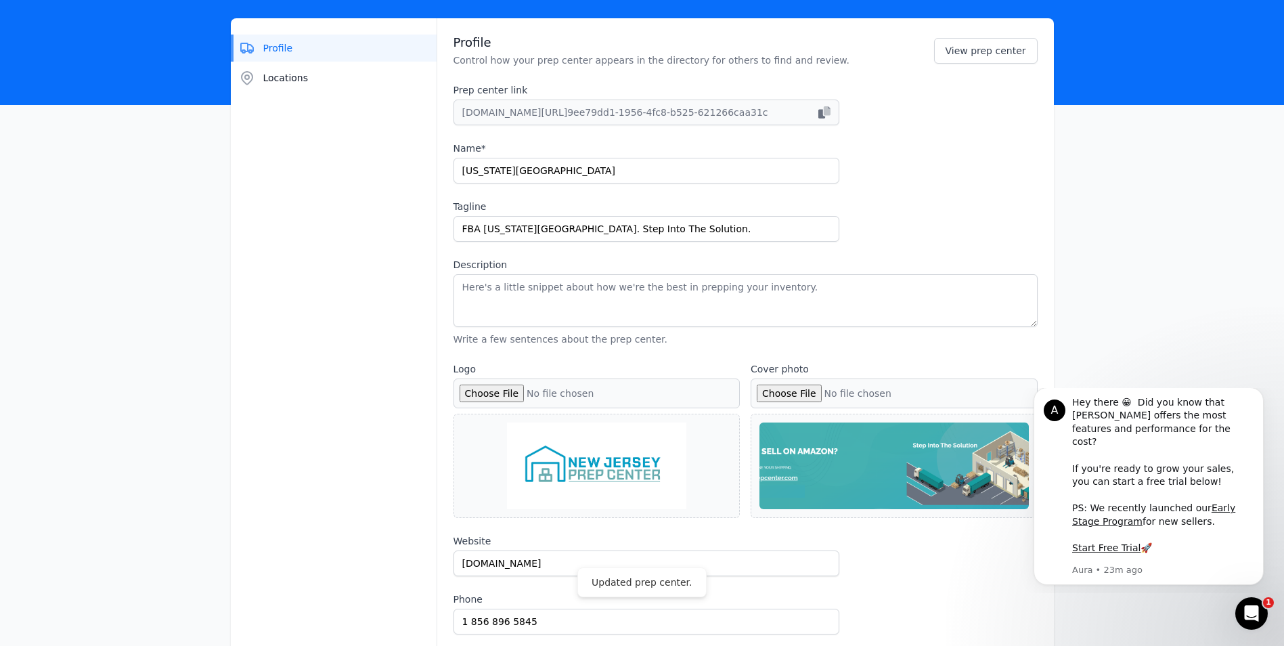
scroll to position [0, 0]
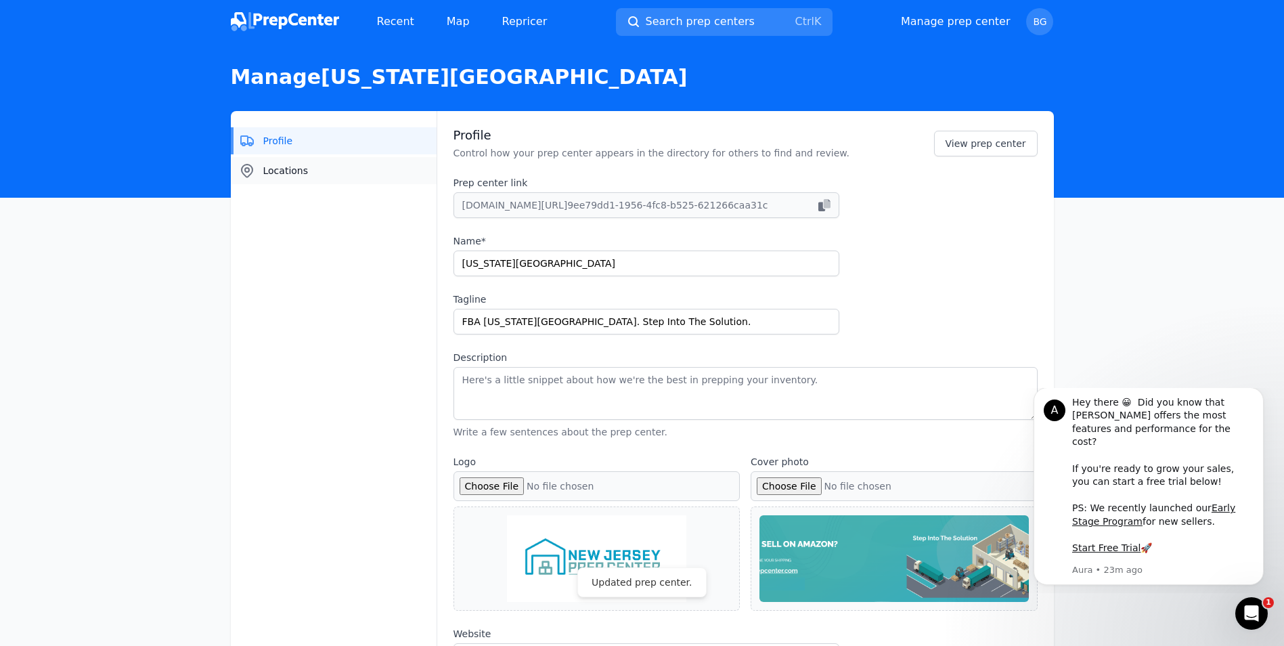
click at [291, 163] on button "Locations" at bounding box center [334, 170] width 206 height 27
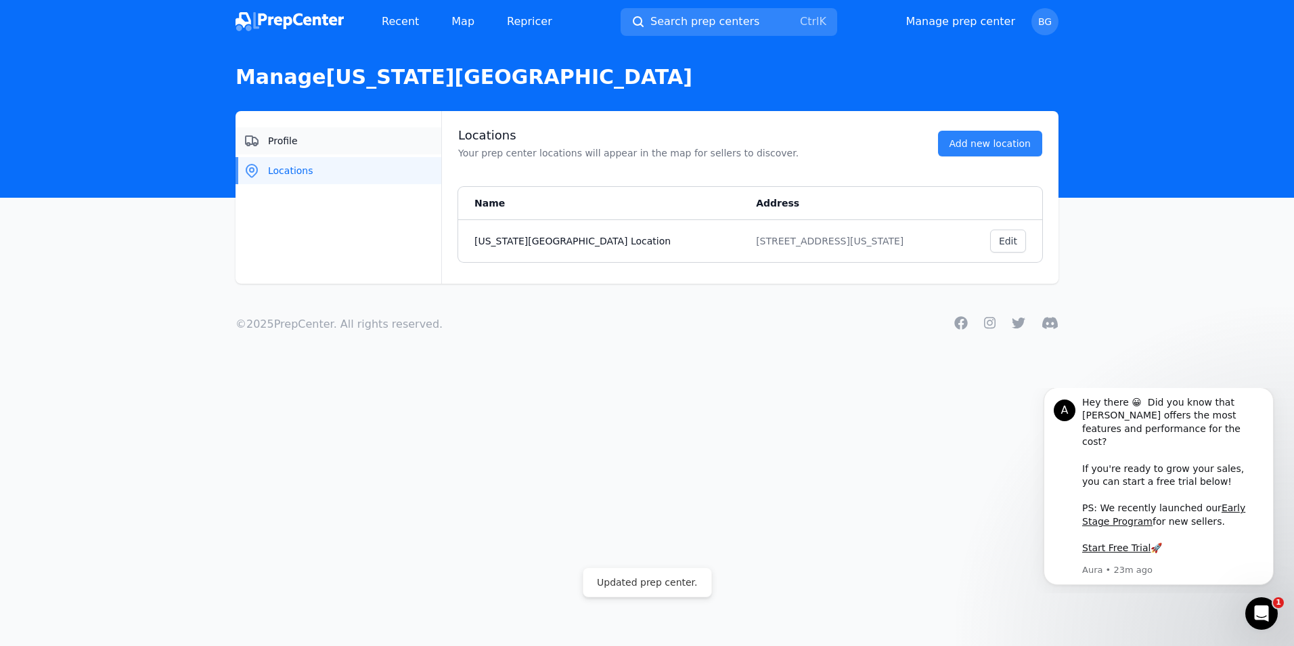
click at [292, 142] on span "Profile" at bounding box center [283, 141] width 30 height 14
select select "24to48"
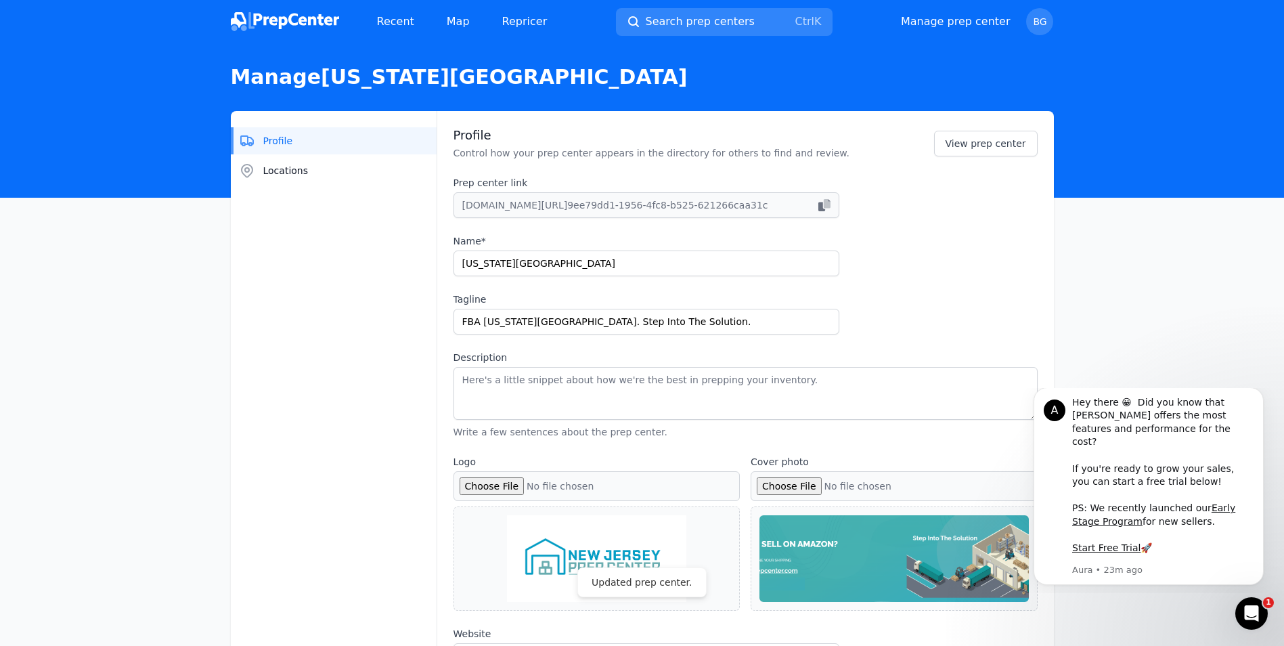
click at [292, 141] on button "Profile" at bounding box center [334, 140] width 206 height 27
click at [1039, 23] on span "BG" at bounding box center [1040, 21] width 14 height 9
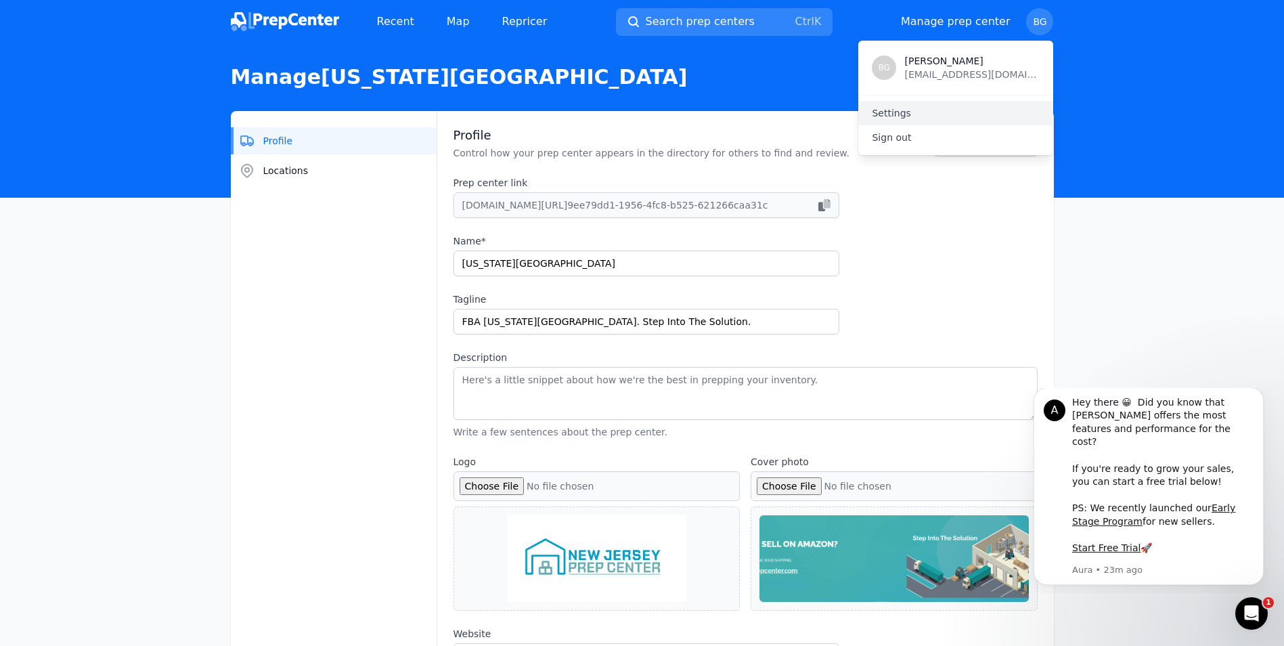
click at [885, 116] on link "Settings" at bounding box center [955, 113] width 195 height 24
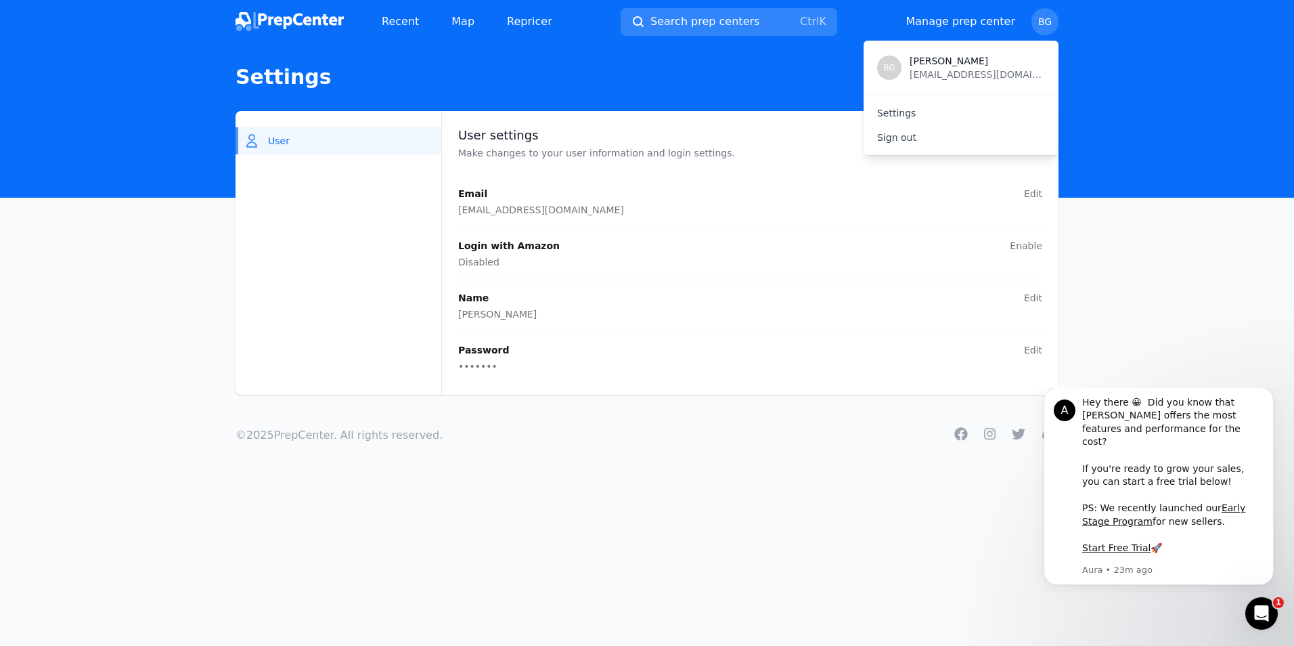
click at [271, 14] on img at bounding box center [290, 21] width 108 height 19
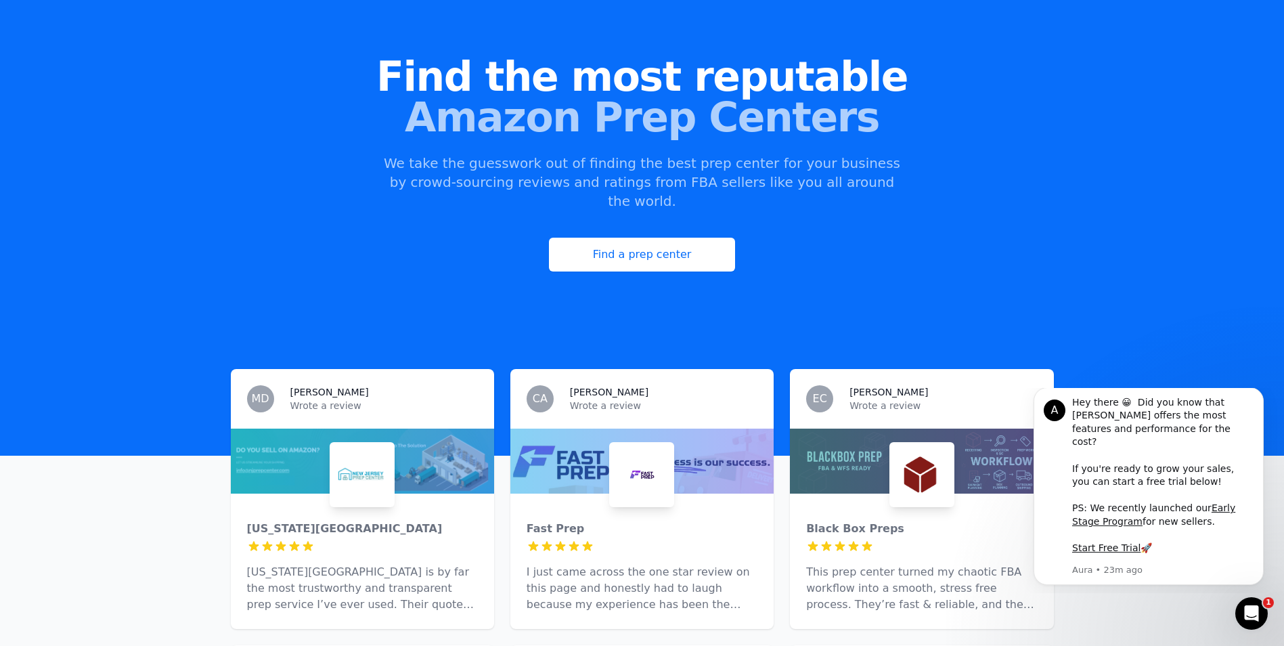
scroll to position [203, 0]
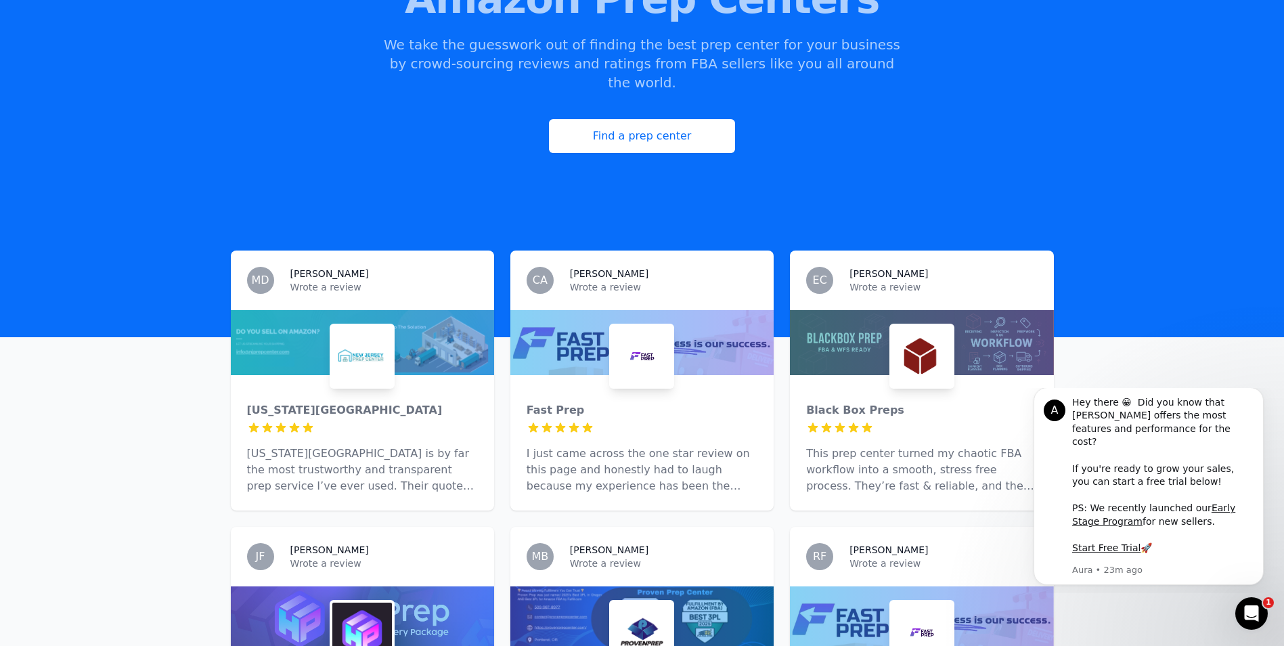
click at [418, 335] on div at bounding box center [362, 342] width 263 height 65
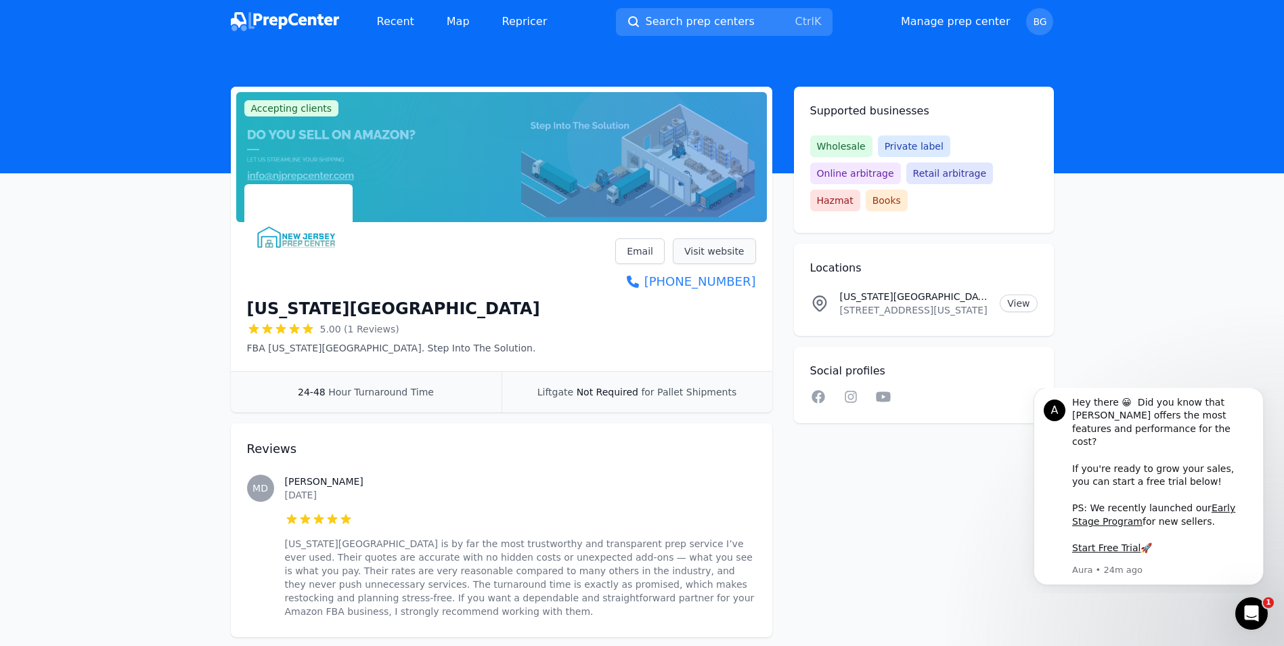
click at [723, 247] on link "Visit website" at bounding box center [714, 251] width 83 height 26
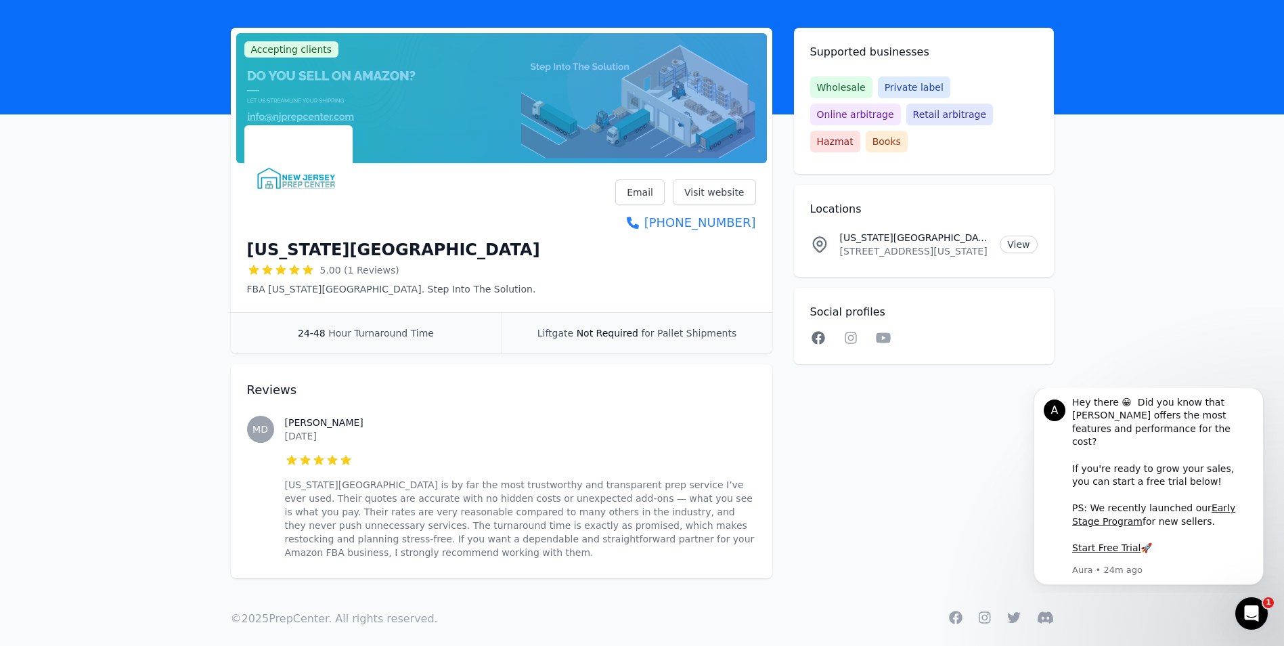
click at [823, 331] on icon at bounding box center [817, 337] width 13 height 13
click at [856, 332] on icon at bounding box center [851, 338] width 12 height 12
click at [859, 331] on div "Linkedin Facebook Instagram Twitter YouTube" at bounding box center [923, 339] width 227 height 17
click at [851, 331] on icon at bounding box center [851, 338] width 16 height 14
click at [0, 296] on html "Recent Map Repricer Search prep centers Ctrl K Open main menu Manage prep cente…" at bounding box center [642, 264] width 1284 height 646
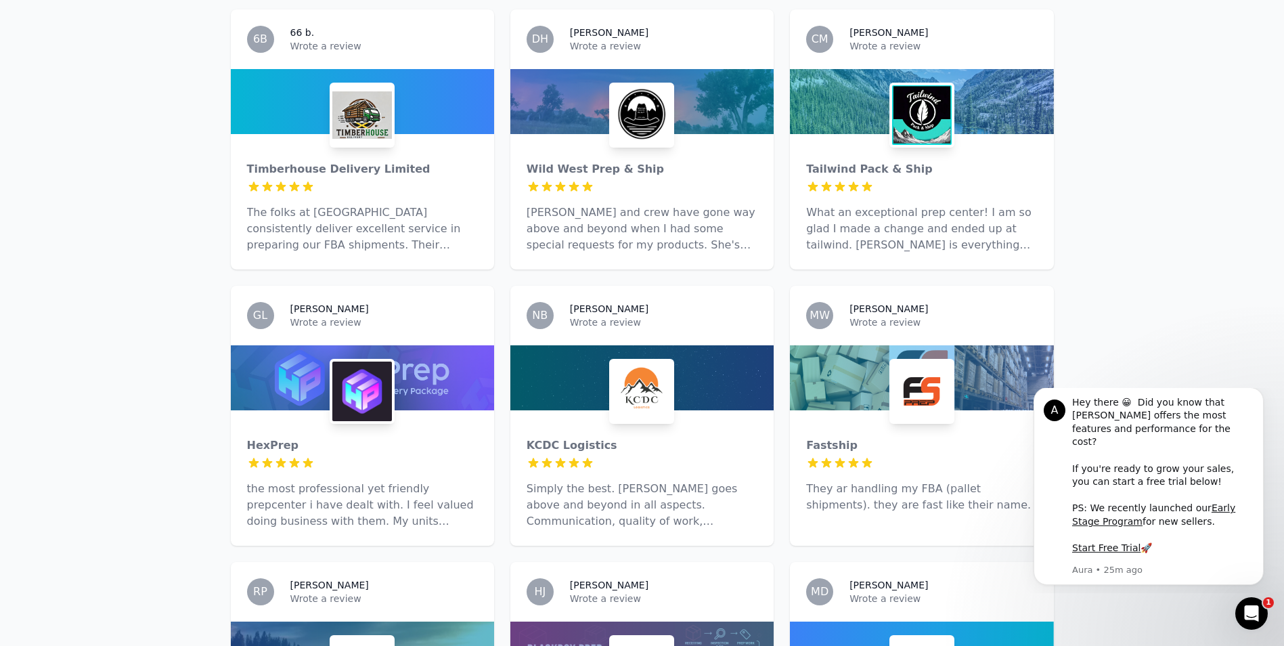
scroll to position [1692, 0]
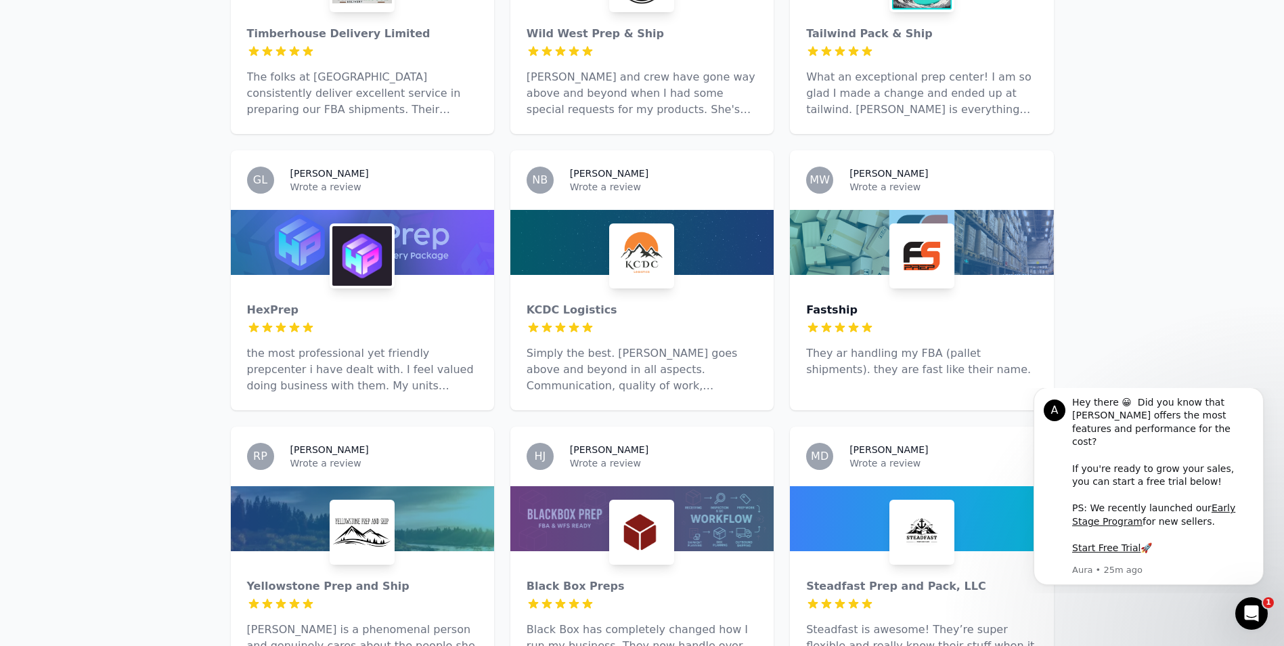
click at [839, 302] on div "Fastship" at bounding box center [921, 310] width 231 height 16
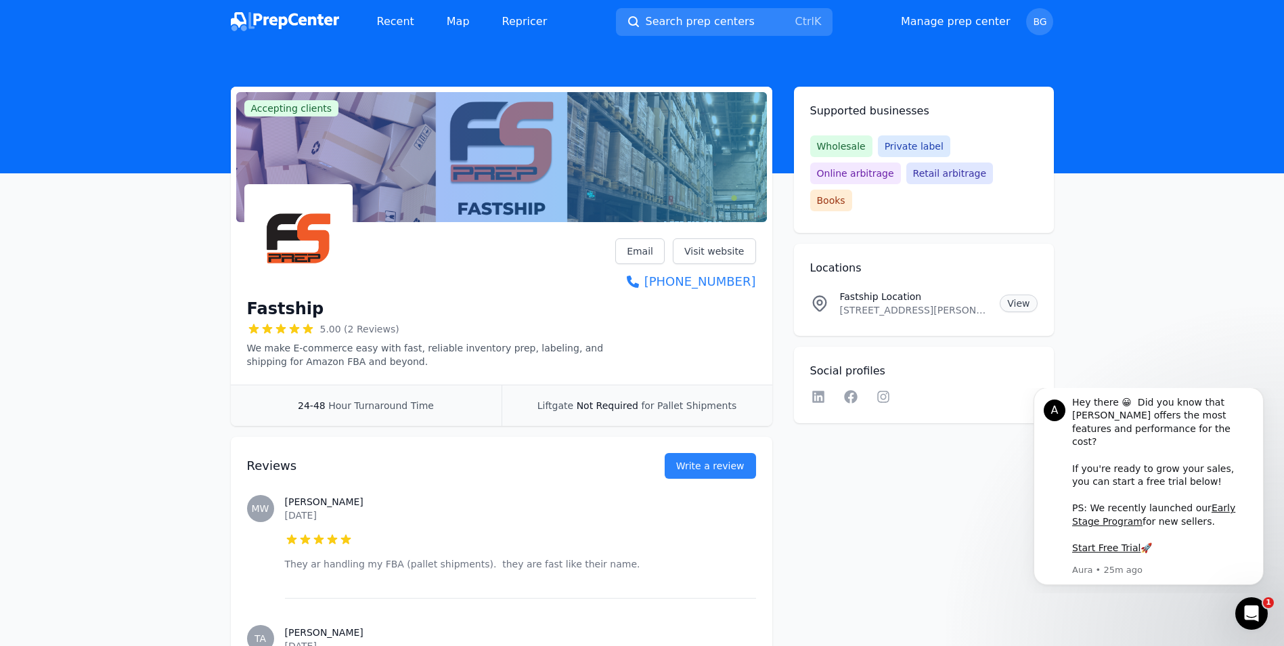
click at [1013, 294] on link "View" at bounding box center [1018, 303] width 37 height 18
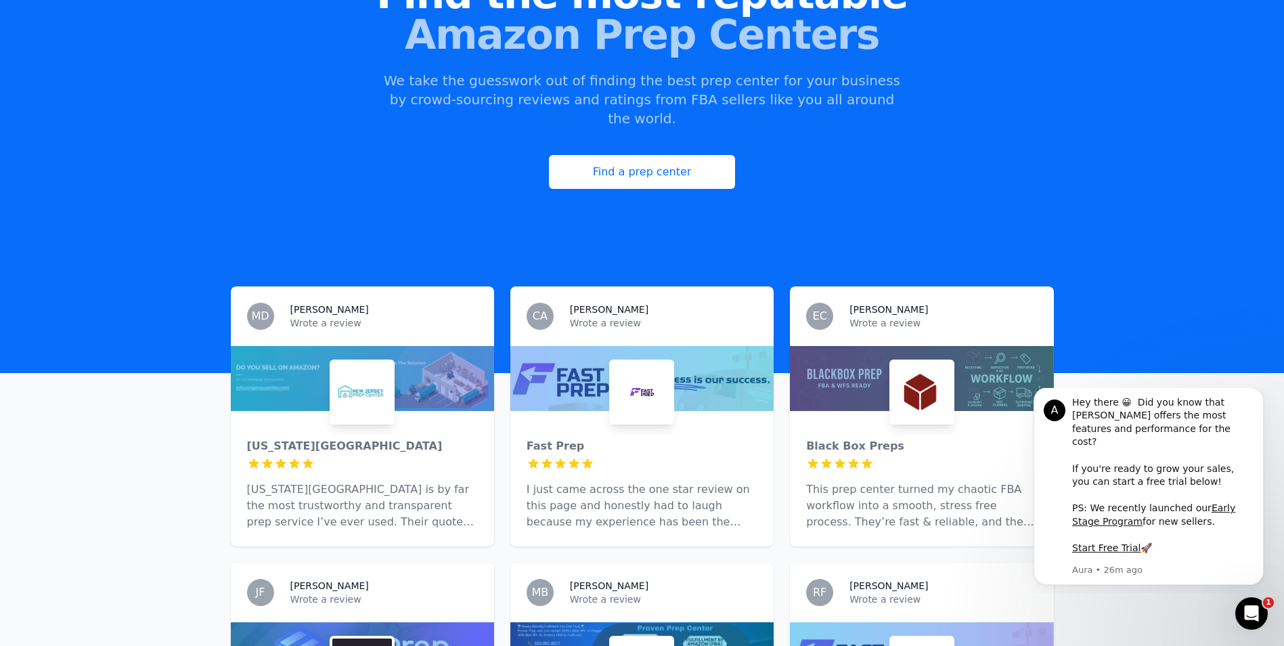
scroll to position [271, 0]
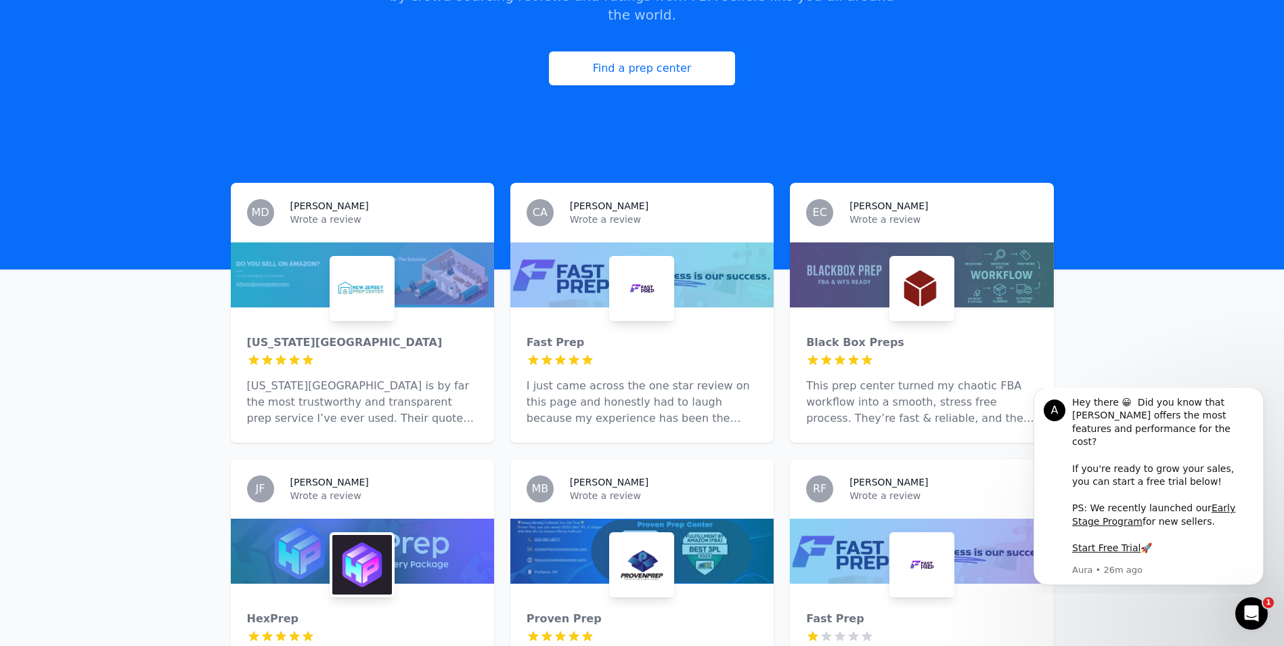
click at [292, 269] on div at bounding box center [362, 274] width 263 height 65
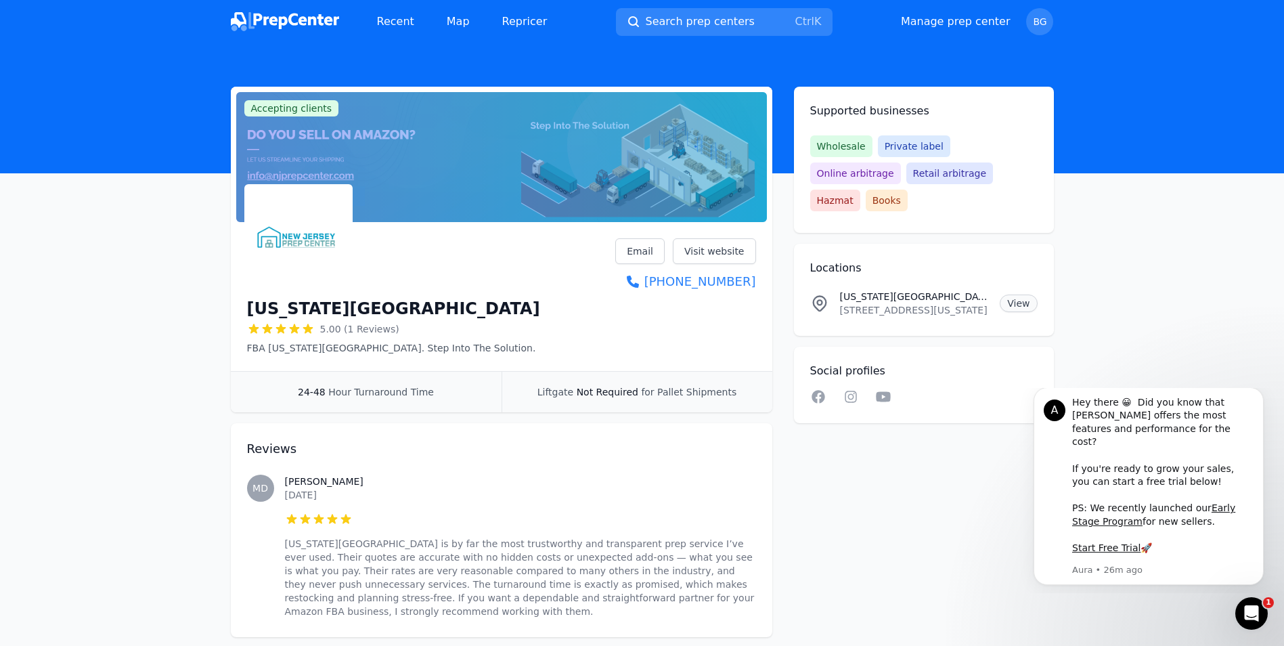
click at [1022, 294] on link "View" at bounding box center [1018, 303] width 37 height 18
click at [48, 253] on main "Accepting clients Claim business [US_STATE][GEOGRAPHIC_DATA] 5.00 (1 Reviews) F…" at bounding box center [642, 362] width 1284 height 550
click at [525, 17] on link "Repricer" at bounding box center [524, 21] width 67 height 27
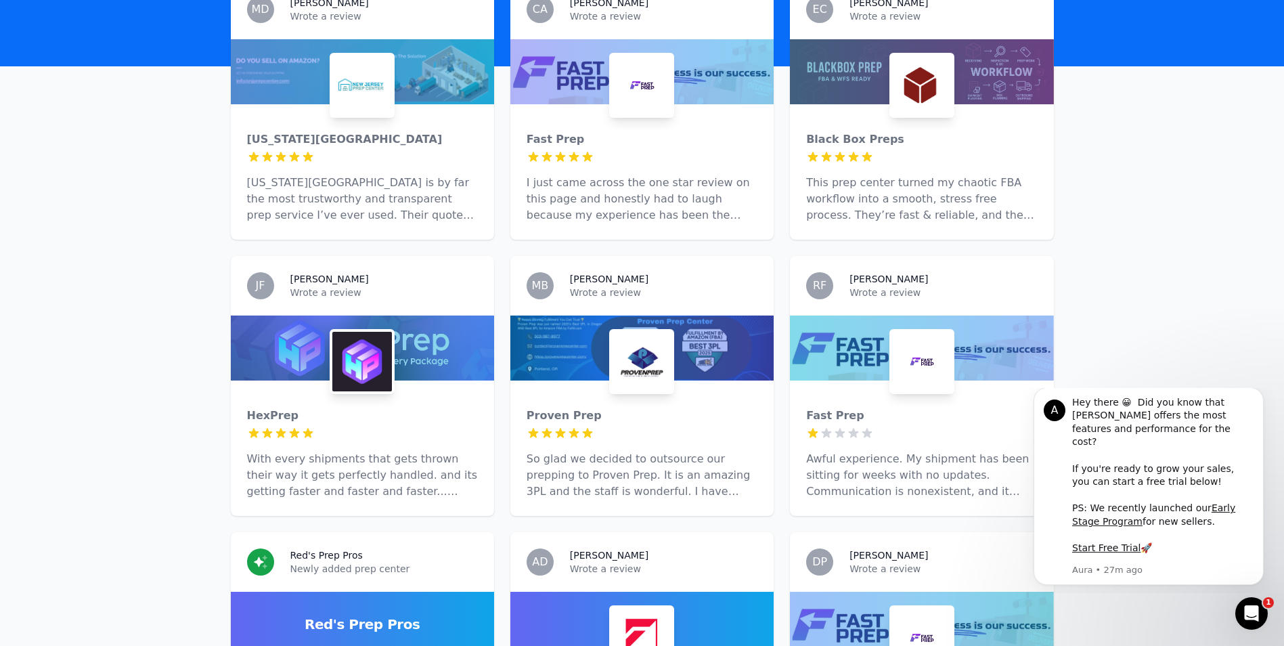
scroll to position [338, 0]
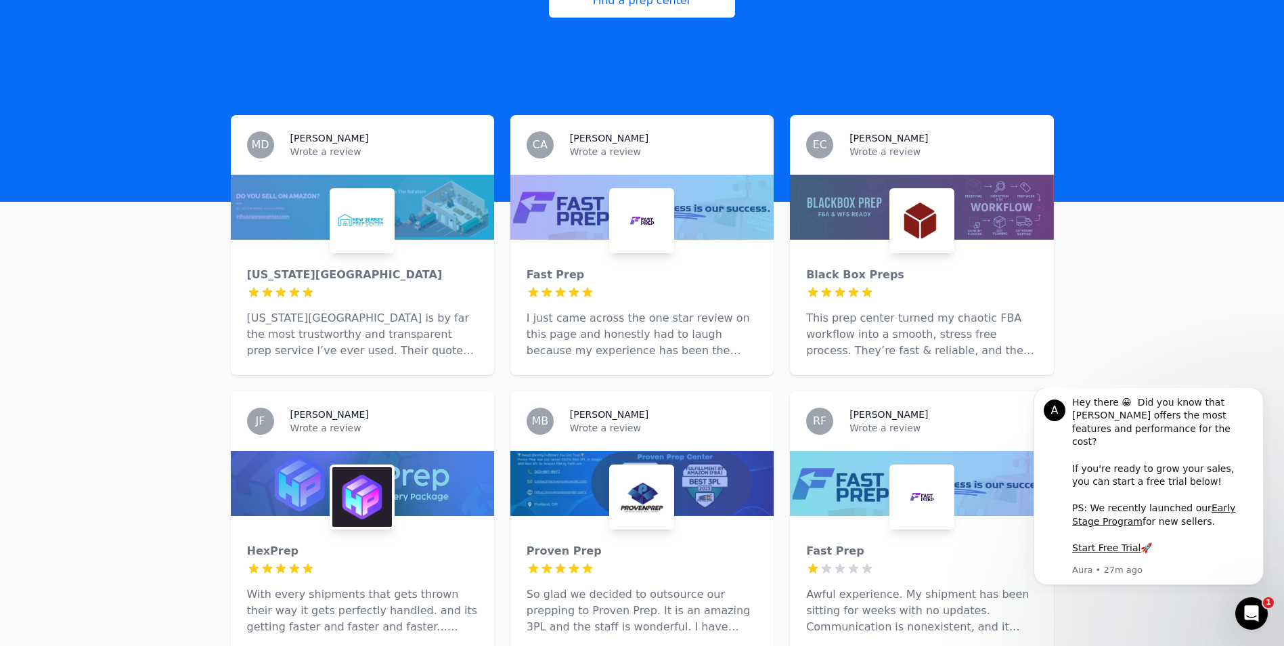
drag, startPoint x: 93, startPoint y: 393, endPoint x: 105, endPoint y: 390, distance: 12.3
click at [552, 267] on div "Fast Prep" at bounding box center [642, 275] width 231 height 16
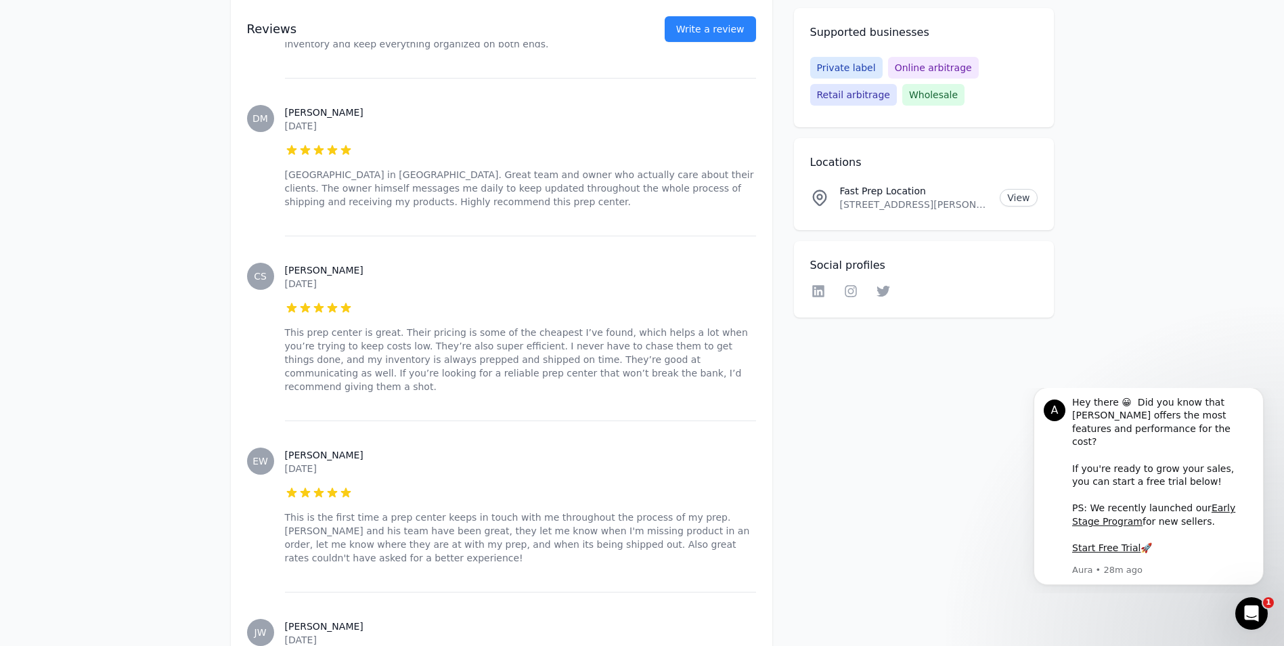
scroll to position [9884, 0]
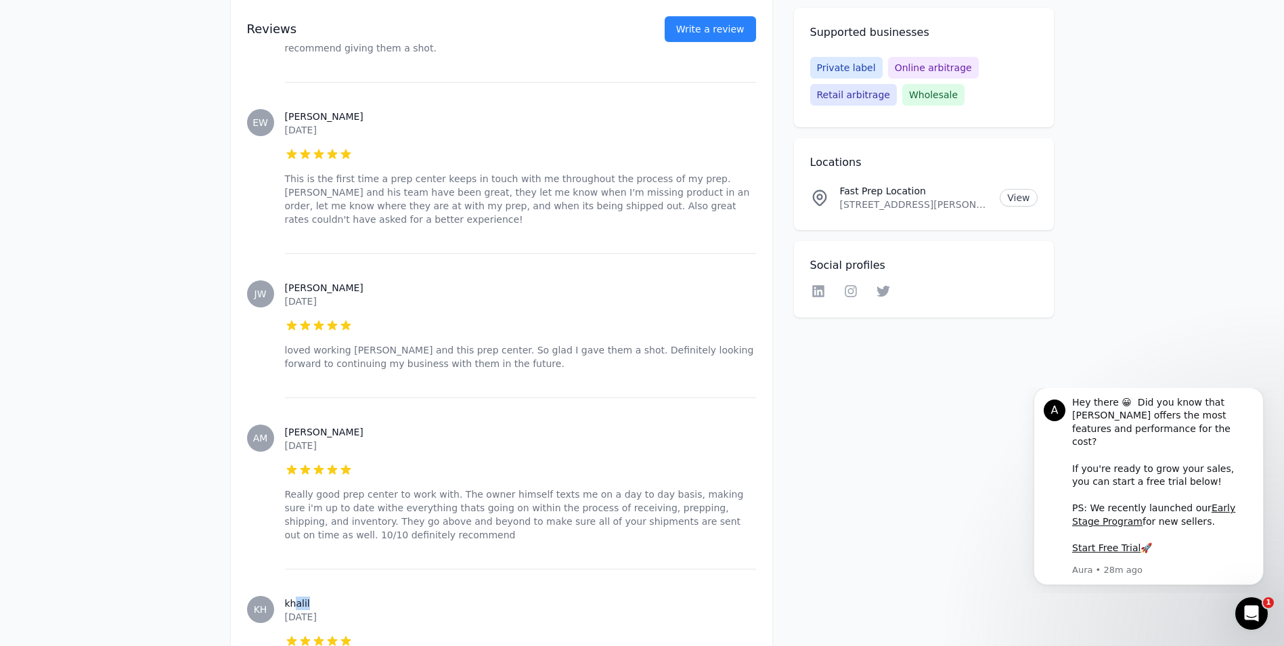
drag, startPoint x: 317, startPoint y: 275, endPoint x: 291, endPoint y: 272, distance: 25.9
click at [291, 596] on h3 "khalil" at bounding box center [520, 603] width 471 height 14
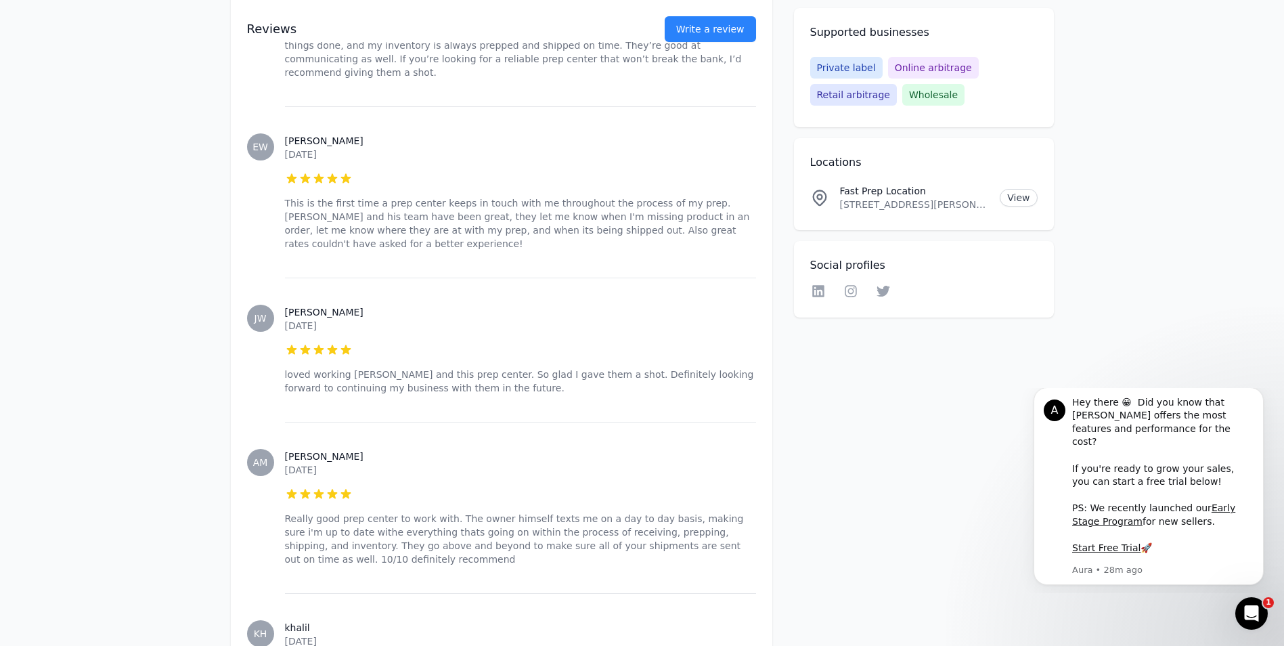
scroll to position [9816, 0]
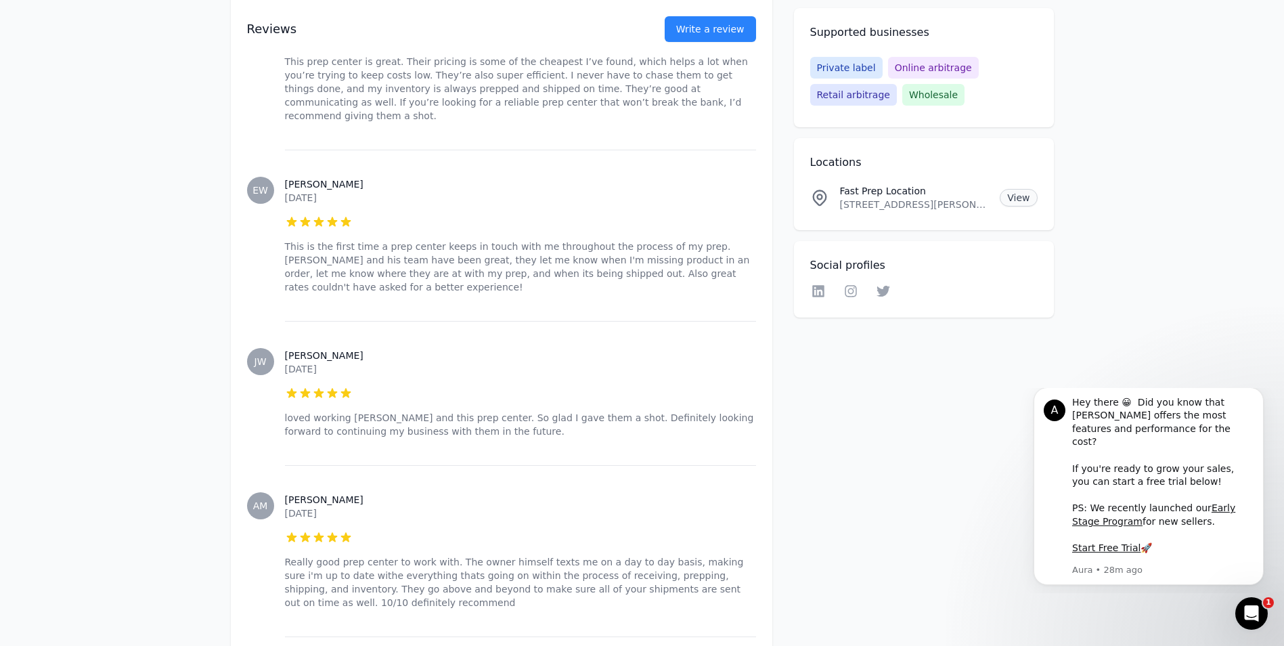
click at [1018, 198] on link "View" at bounding box center [1018, 198] width 37 height 18
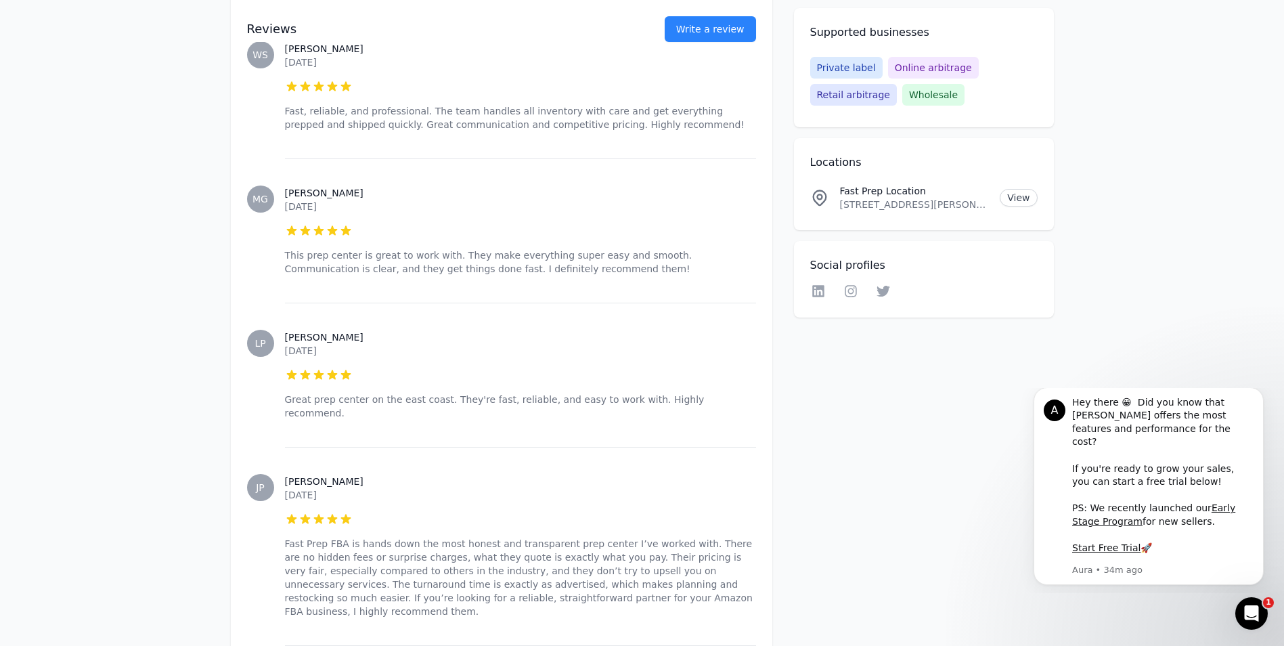
scroll to position [3521, 0]
